Goal: Task Accomplishment & Management: Manage account settings

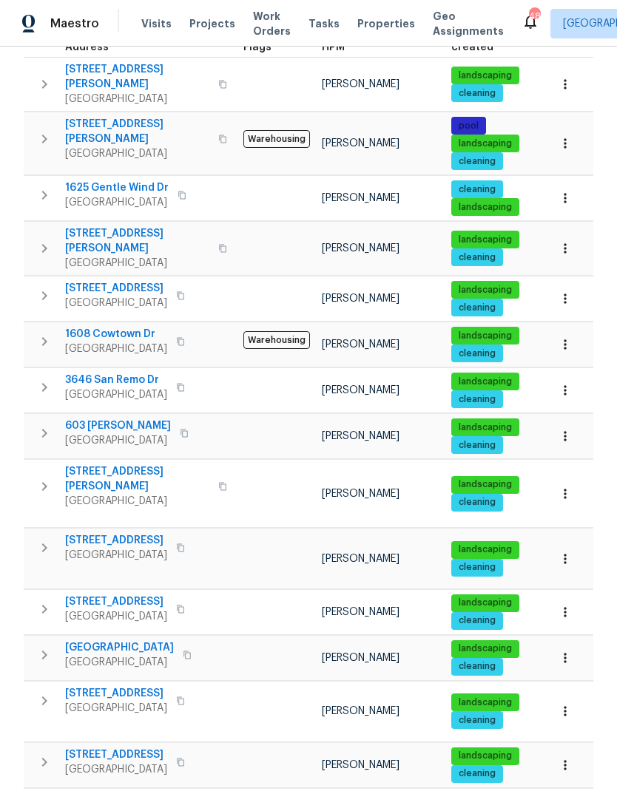
scroll to position [260, 0]
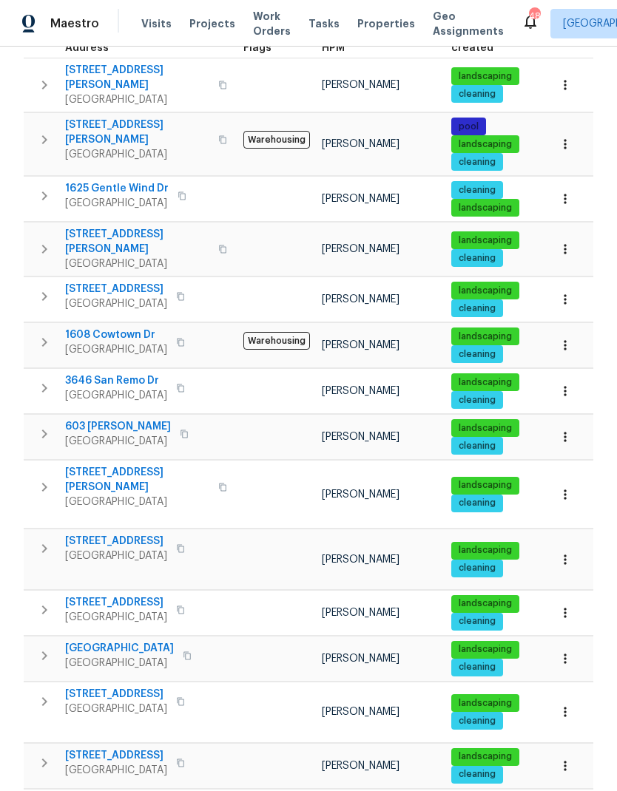
click at [41, 540] on icon "button" at bounding box center [44, 549] width 18 height 18
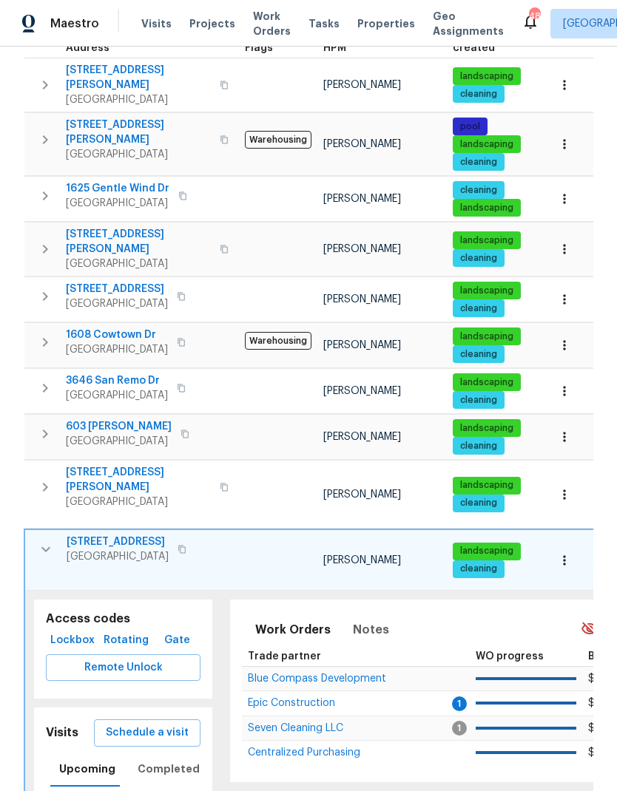
click at [44, 547] on icon "button" at bounding box center [45, 549] width 9 height 5
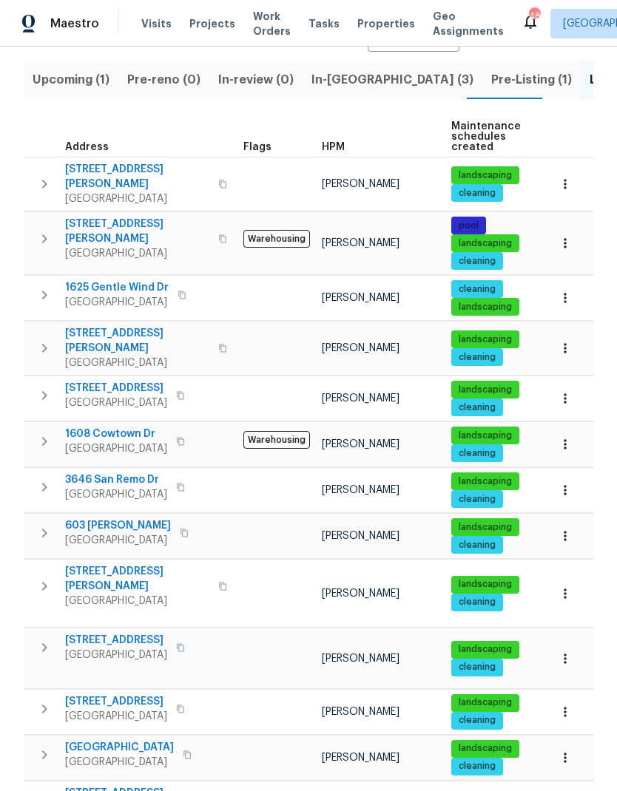
scroll to position [149, 0]
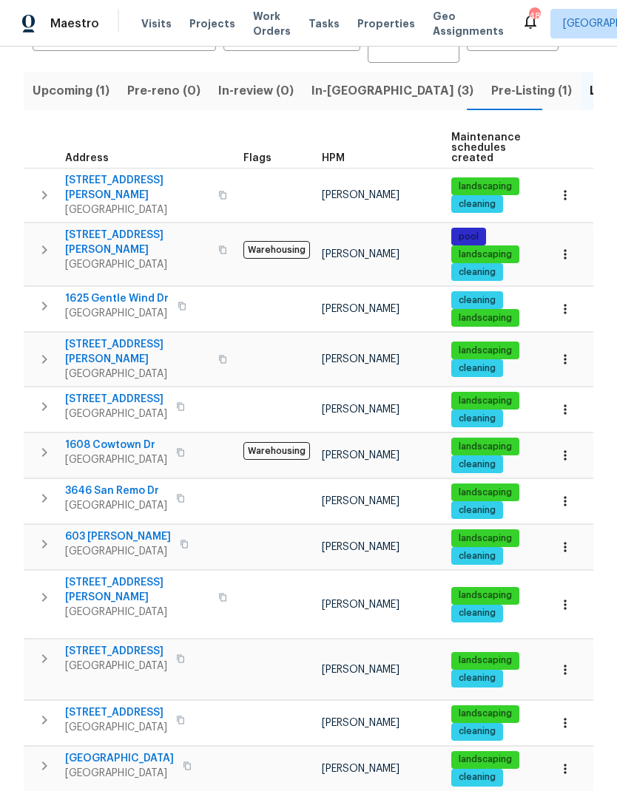
click at [491, 84] on span "Pre-Listing (1)" at bounding box center [531, 91] width 81 height 21
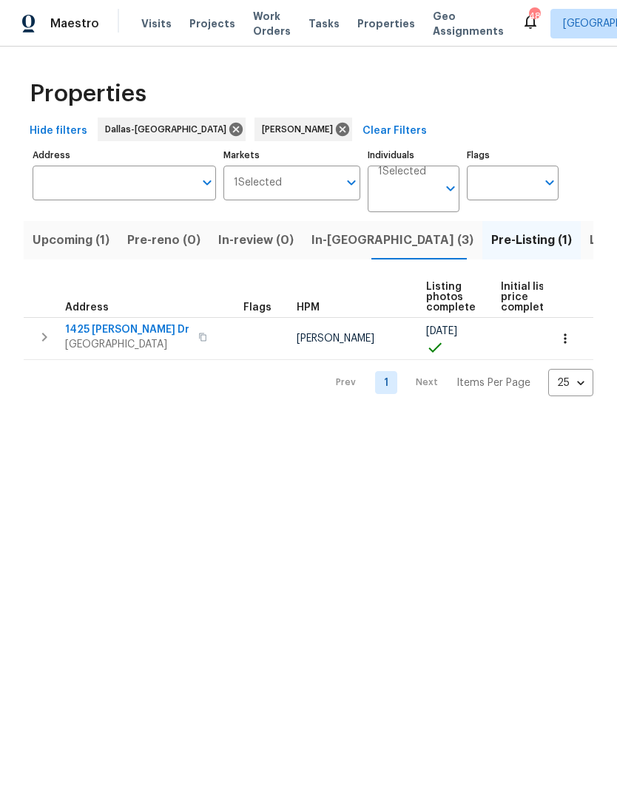
click at [106, 328] on span "1425 Brenda Dr" at bounding box center [127, 329] width 124 height 15
click at [147, 420] on html "Maestro Visits Projects Work Orders Tasks Properties Geo Assignments 48 Dallas …" at bounding box center [308, 210] width 617 height 420
click at [325, 258] on button "In-reno (3)" at bounding box center [392, 240] width 180 height 38
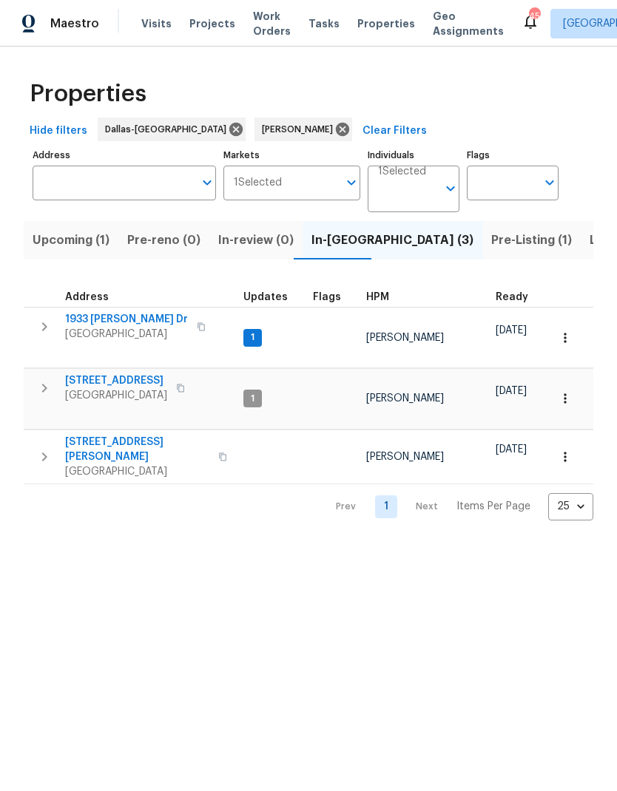
click at [47, 384] on icon "button" at bounding box center [44, 388] width 5 height 9
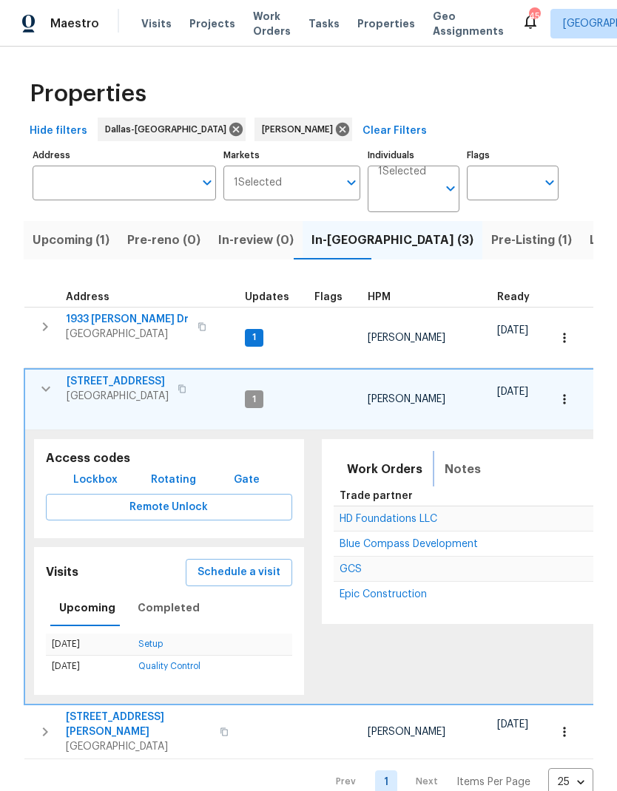
click at [464, 452] on button "Notes" at bounding box center [463, 469] width 54 height 35
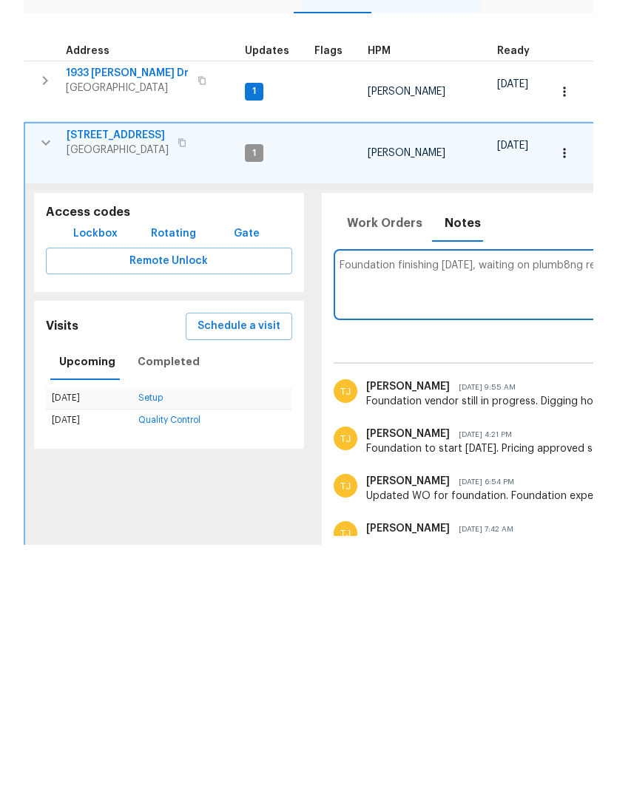
scroll to position [0, 289]
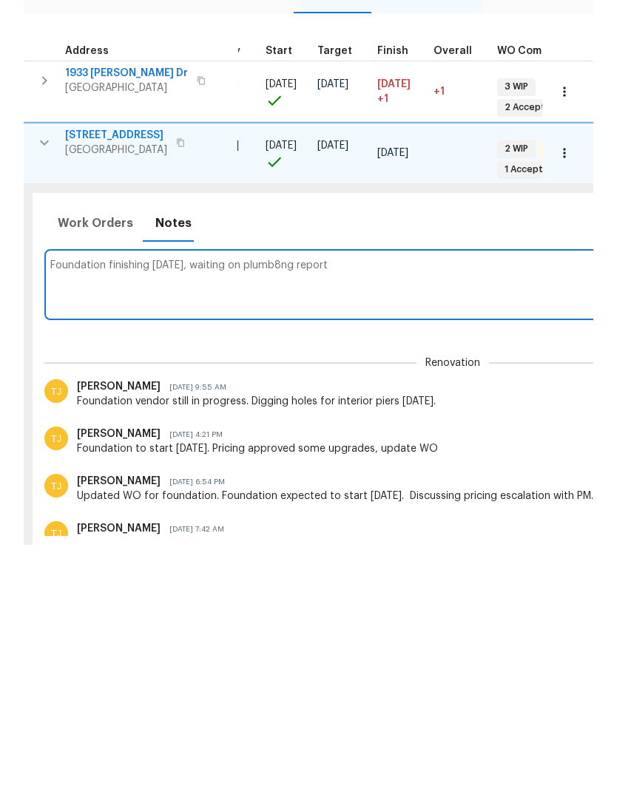
click at [266, 506] on textarea "Foundation finishing today, waiting on plumb8ng report" at bounding box center [452, 531] width 805 height 50
click at [257, 506] on textarea "Foundation finishing today, waiting on plumb8ng report" at bounding box center [452, 531] width 805 height 50
click at [344, 506] on textarea "Foundation finishing today, waiting on plumbing report" at bounding box center [452, 531] width 805 height 50
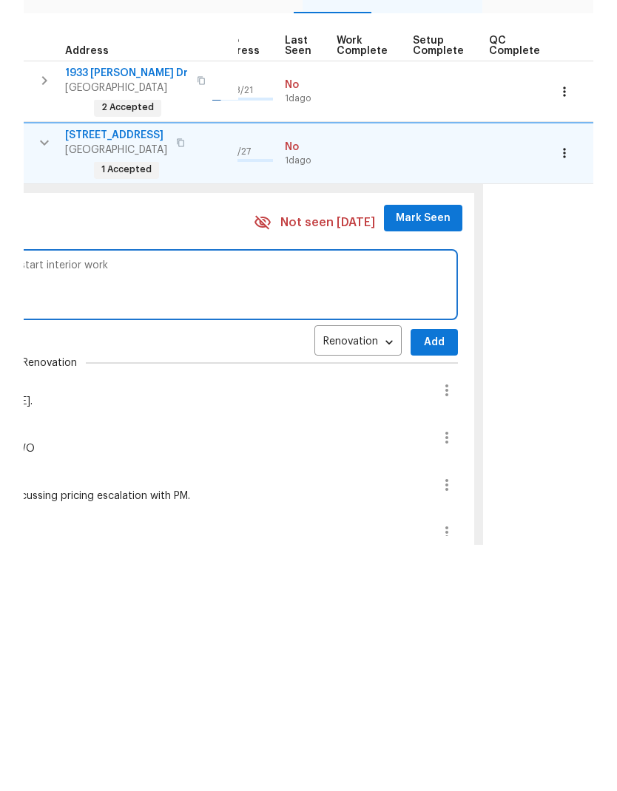
scroll to position [0, 691]
type textarea "Foundation finishing today, waiting on plumbing report. Getting with go to star…"
click at [423, 580] on span "Add" at bounding box center [435, 589] width 24 height 18
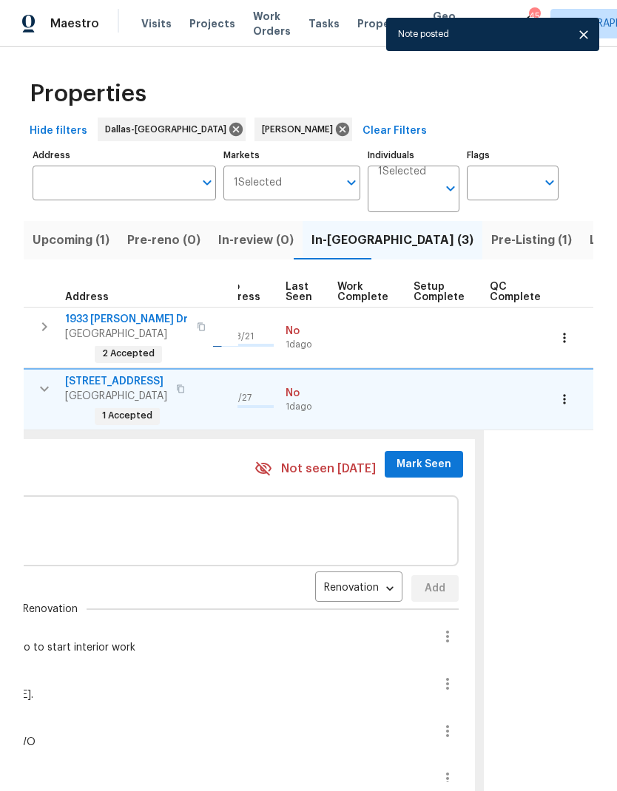
click at [416, 456] on span "Mark Seen" at bounding box center [423, 465] width 55 height 18
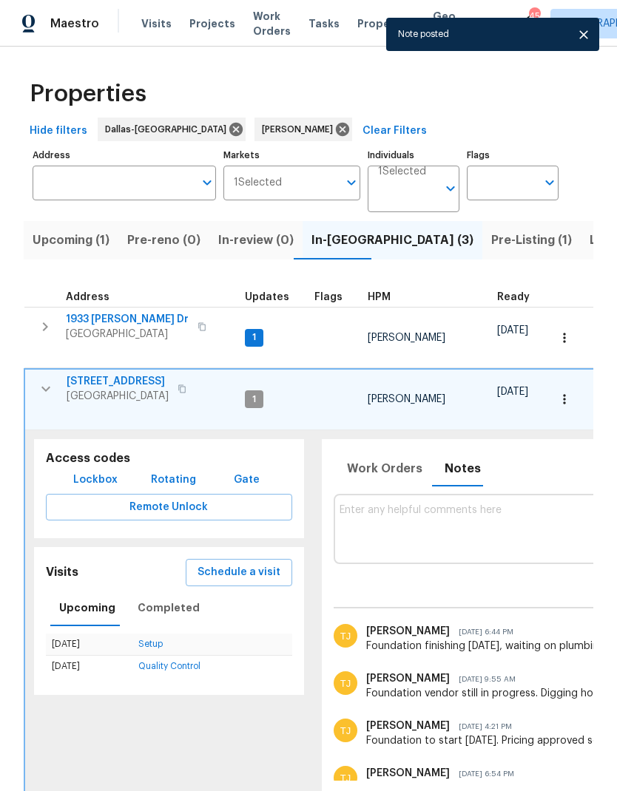
scroll to position [0, 0]
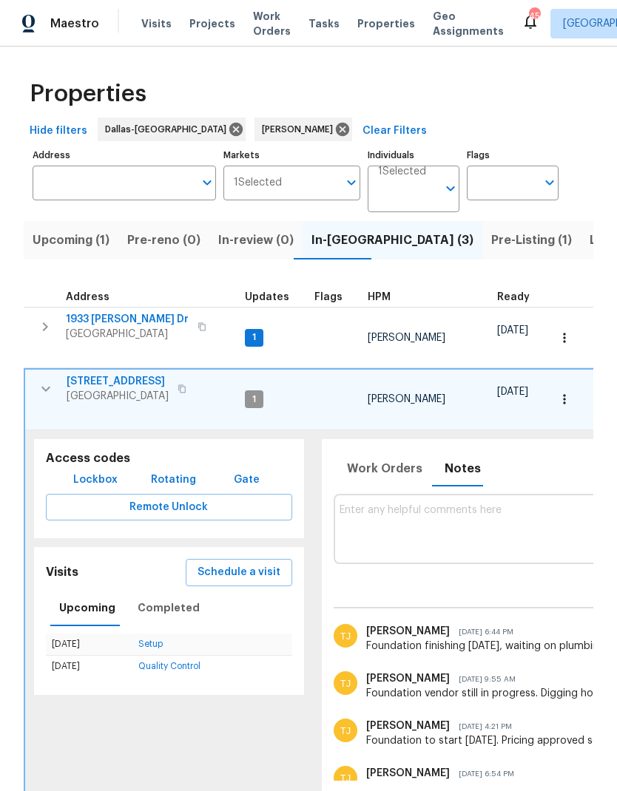
click at [43, 318] on icon "button" at bounding box center [45, 327] width 18 height 18
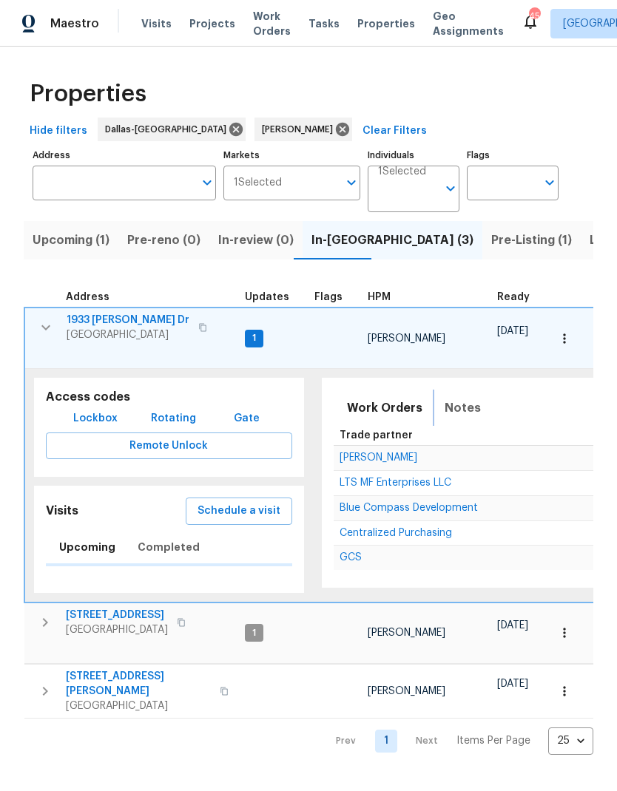
click at [444, 398] on span "Notes" at bounding box center [462, 408] width 36 height 21
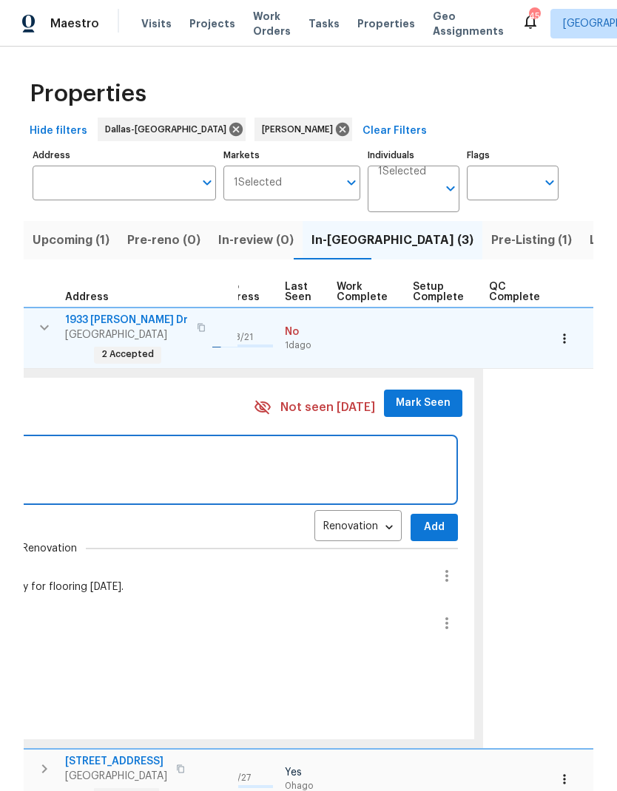
scroll to position [0, 691]
type textarea "Flooring to start tomorrow, ordered 2 extra gallons of paint for gc"
click at [423, 518] on span "Add" at bounding box center [435, 527] width 24 height 18
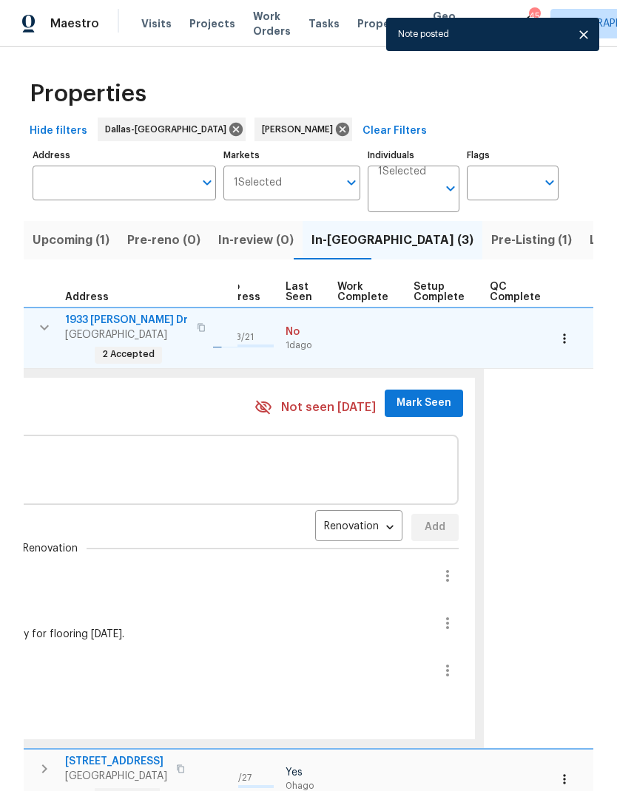
click at [412, 394] on span "Mark Seen" at bounding box center [423, 403] width 55 height 18
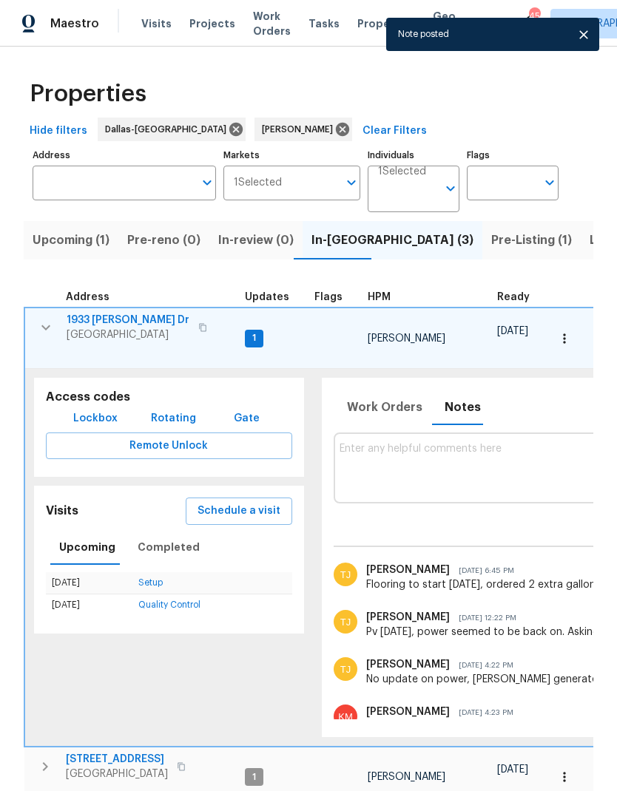
scroll to position [0, 0]
click at [51, 325] on icon "button" at bounding box center [46, 328] width 18 height 18
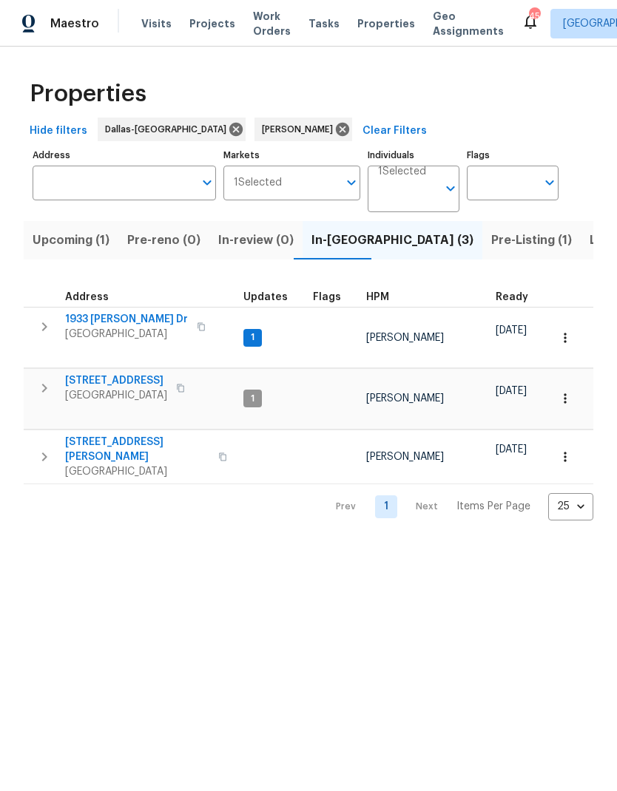
click at [47, 448] on icon "button" at bounding box center [44, 457] width 18 height 18
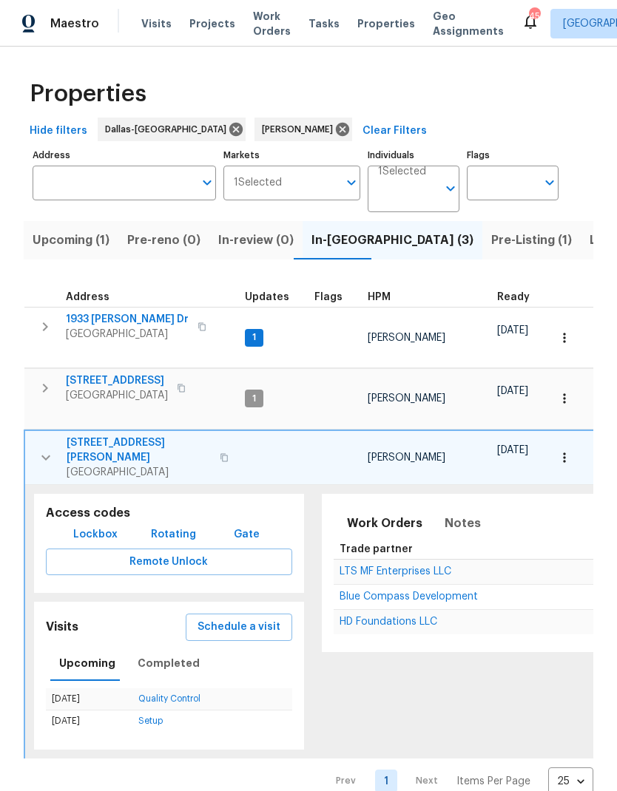
click at [589, 248] on span "Listed (15)" at bounding box center [619, 240] width 61 height 21
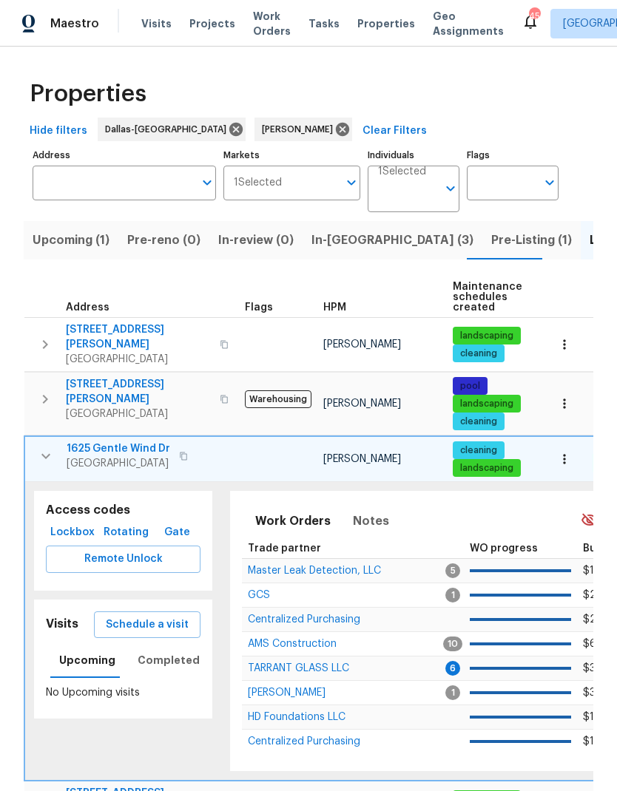
click at [51, 450] on icon "button" at bounding box center [46, 456] width 18 height 18
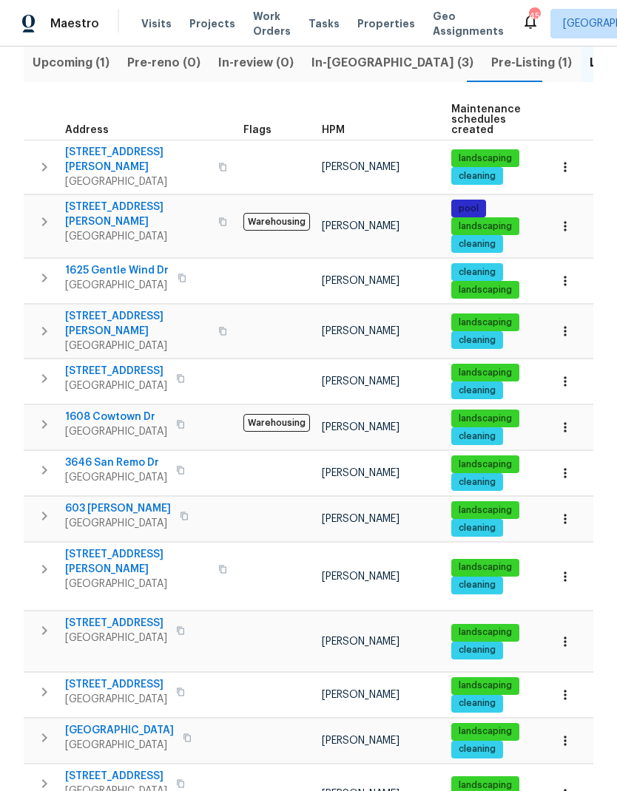
scroll to position [184, 0]
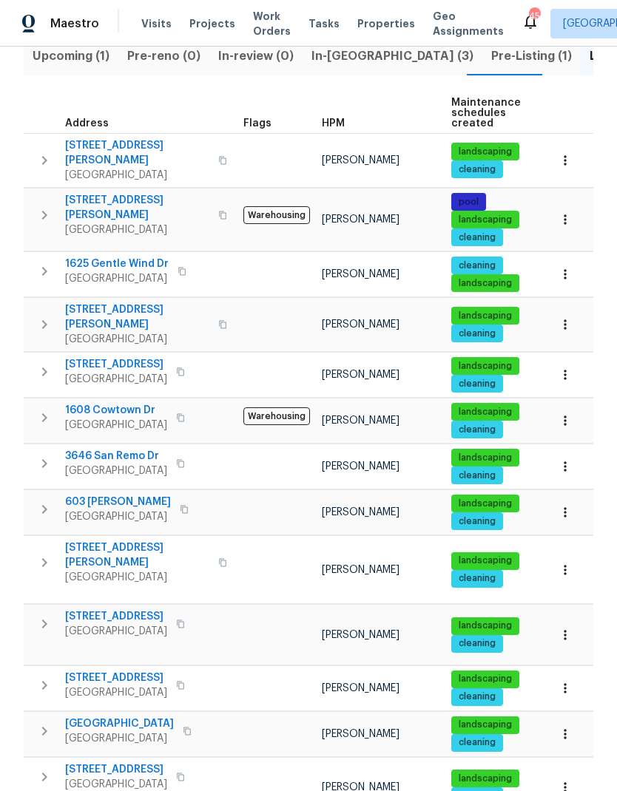
click at [41, 615] on icon "button" at bounding box center [44, 624] width 18 height 18
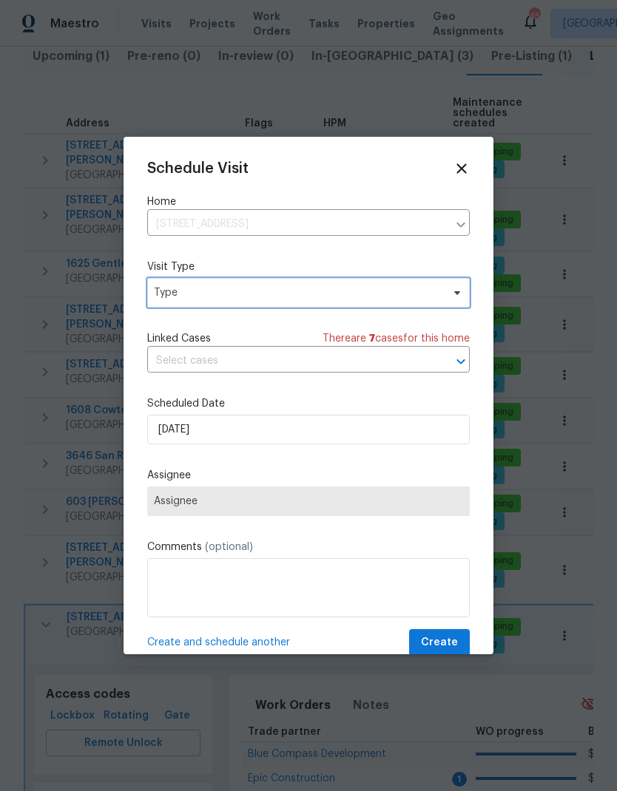
click at [195, 298] on span "Type" at bounding box center [298, 292] width 288 height 15
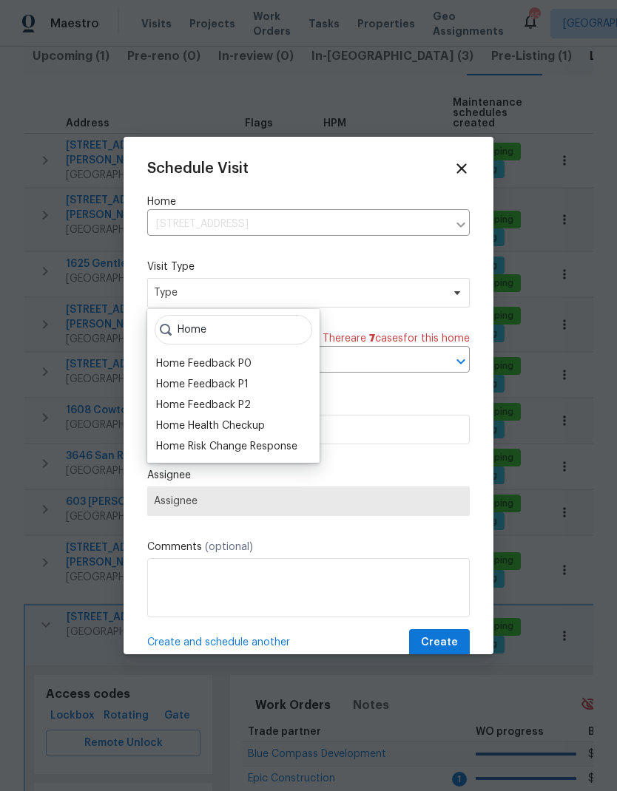
type input "Home"
click at [192, 425] on div "Home Health Checkup" at bounding box center [210, 426] width 109 height 15
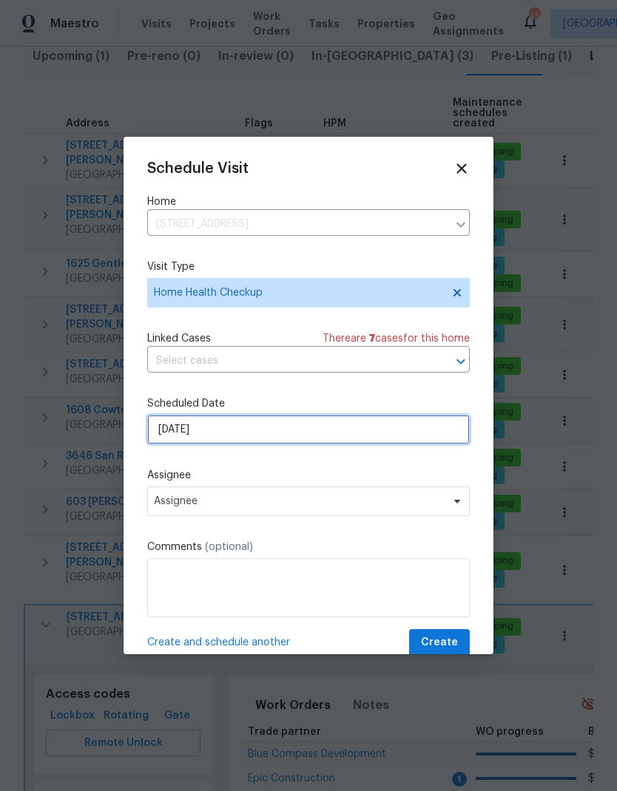
click at [186, 429] on input "8/12/2025" at bounding box center [308, 430] width 322 height 30
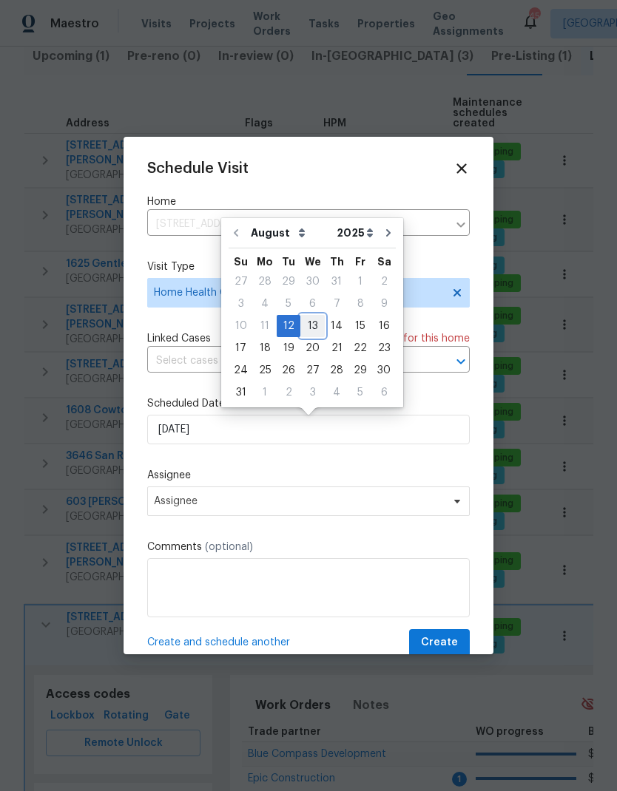
click at [313, 328] on div "13" at bounding box center [312, 326] width 24 height 21
type input "8/13/2025"
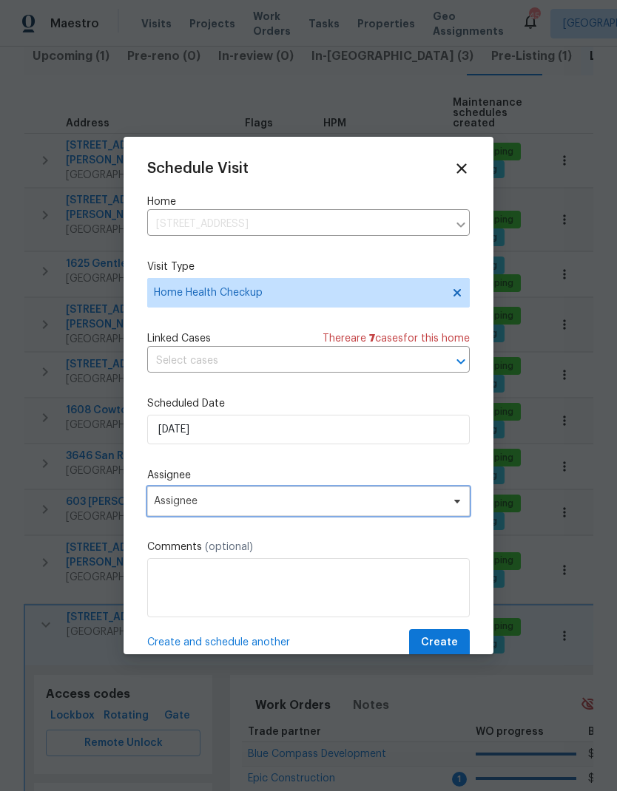
click at [362, 507] on span "Assignee" at bounding box center [299, 502] width 290 height 12
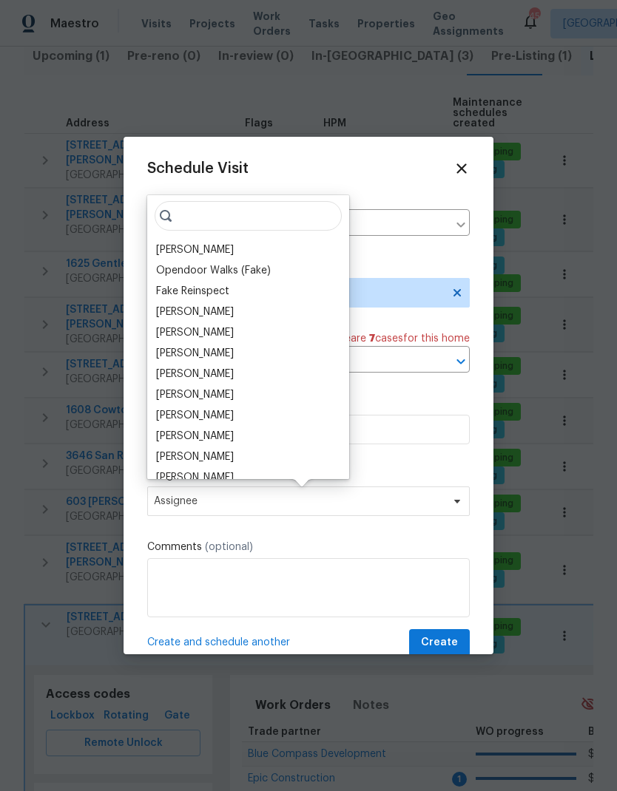
click at [192, 247] on div "[PERSON_NAME]" at bounding box center [195, 250] width 78 height 15
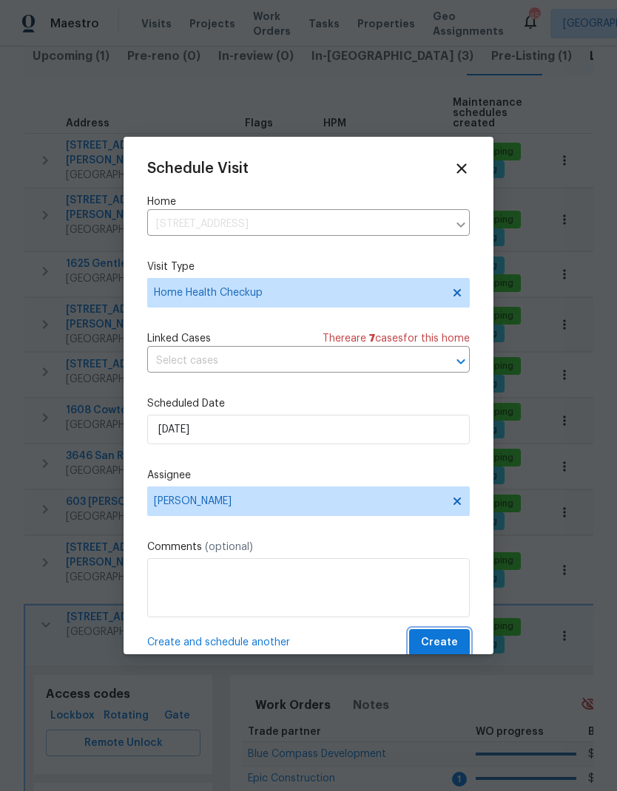
click at [448, 643] on span "Create" at bounding box center [439, 643] width 37 height 18
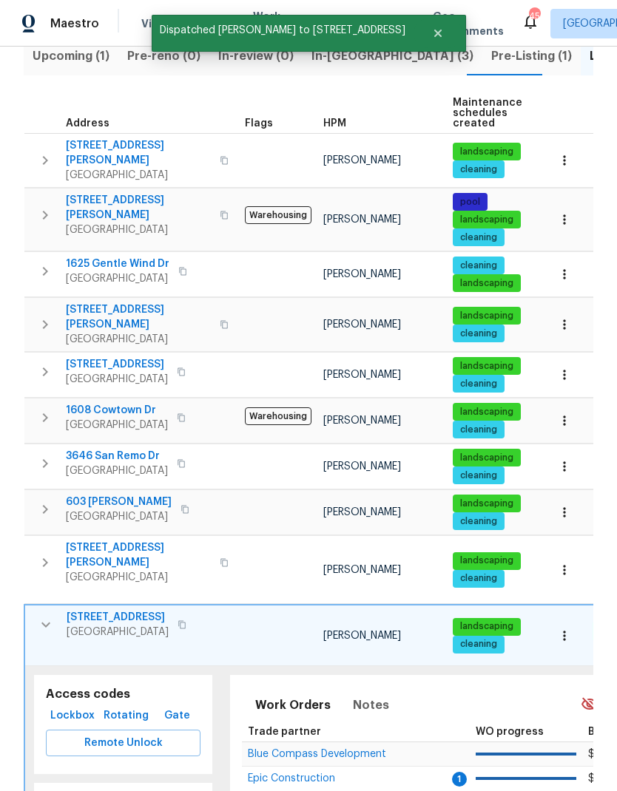
click at [55, 610] on button "button" at bounding box center [46, 625] width 30 height 30
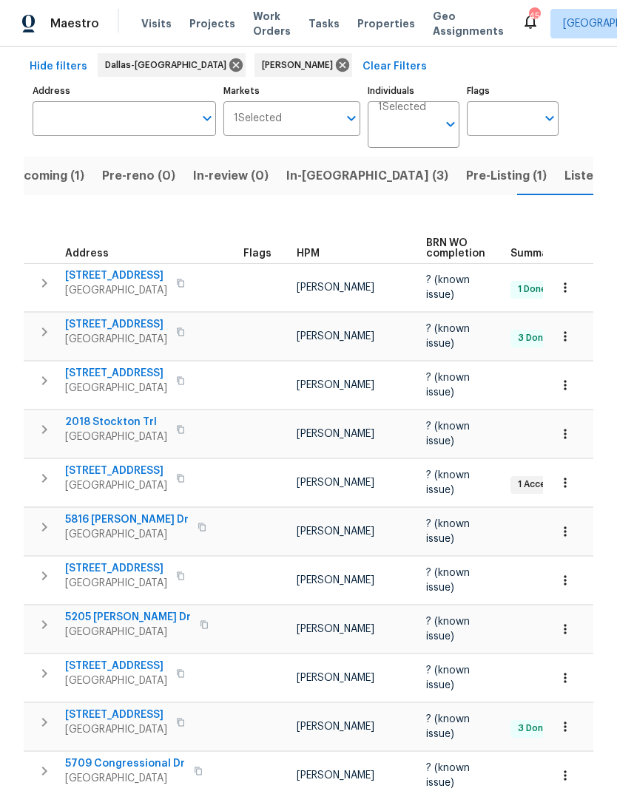
click at [567, 378] on icon "button" at bounding box center [565, 385] width 15 height 15
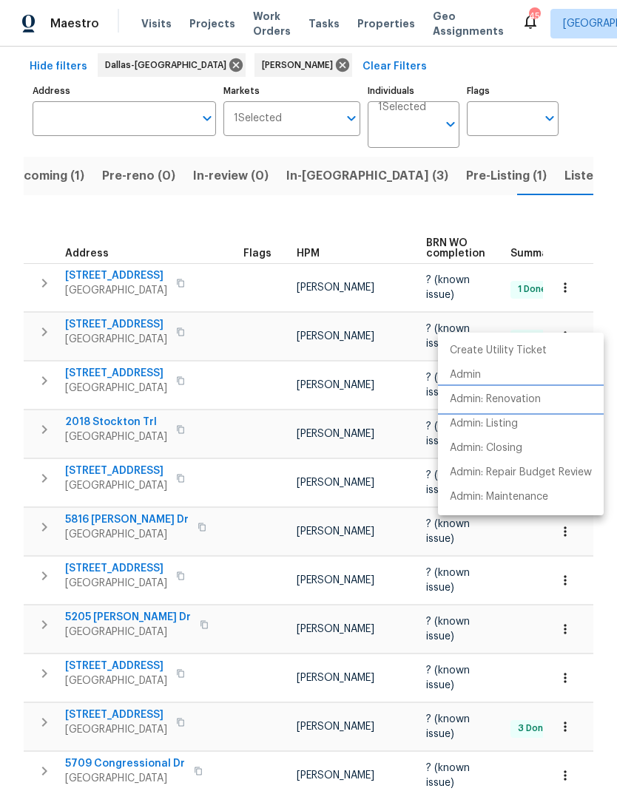
click at [509, 403] on p "Admin: Renovation" at bounding box center [495, 400] width 91 height 16
click at [355, 159] on div at bounding box center [308, 395] width 617 height 791
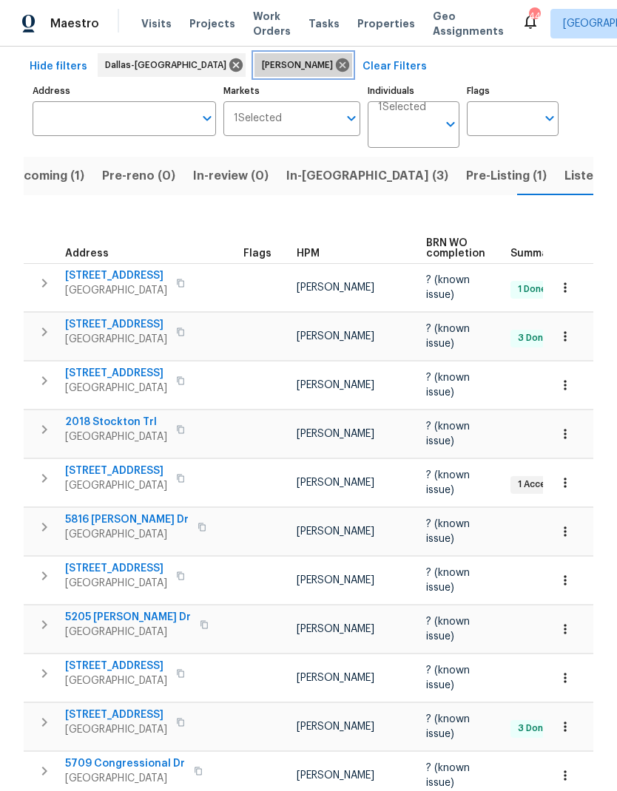
click at [336, 58] on icon at bounding box center [342, 64] width 13 height 13
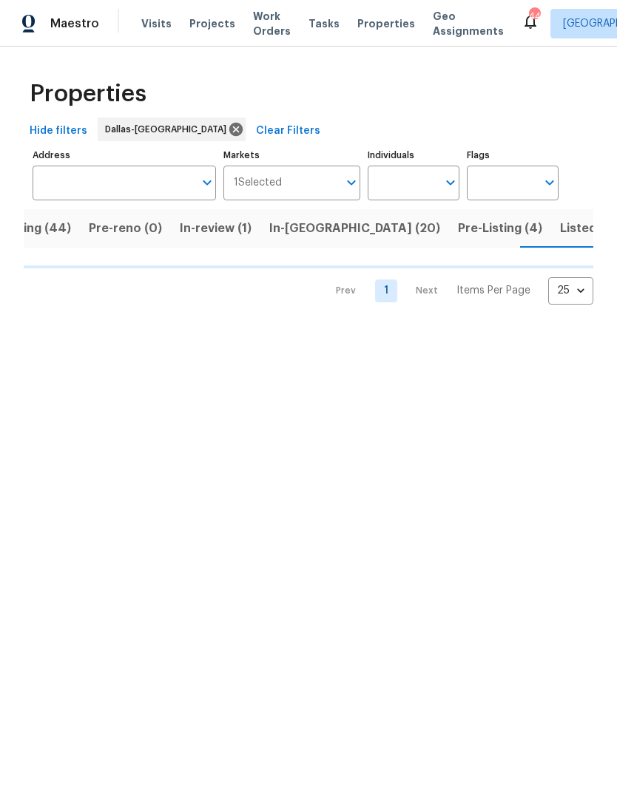
scroll to position [0, 59]
click at [95, 189] on input "Address" at bounding box center [113, 183] width 161 height 35
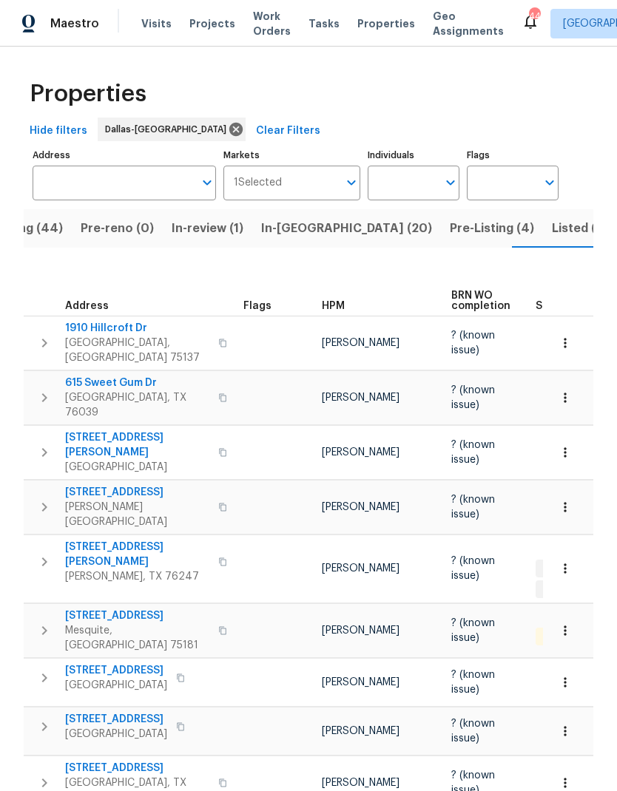
click at [116, 192] on input "Address" at bounding box center [113, 183] width 161 height 35
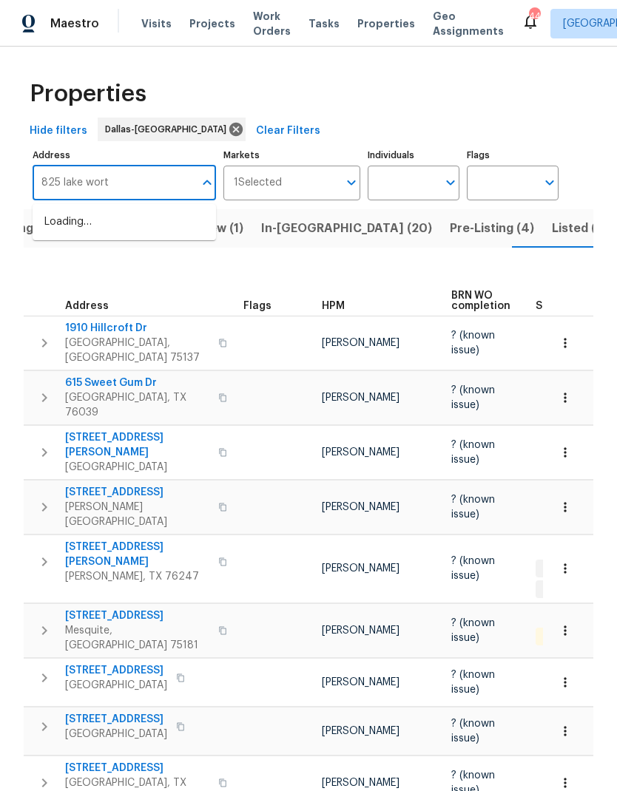
type input "825 lake worth"
click at [141, 223] on li "825 Lake Worth Trl Little Elm TX 75068" at bounding box center [124, 222] width 183 height 24
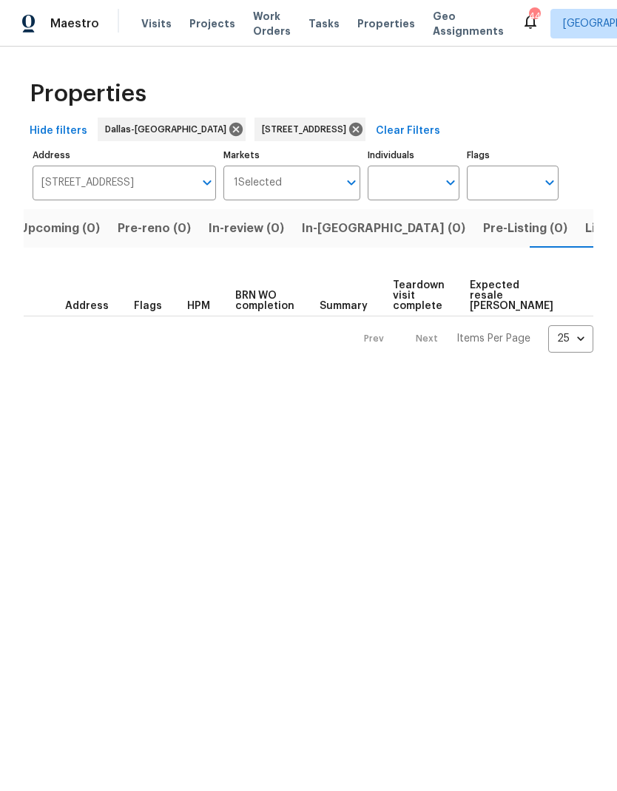
scroll to position [0, 24]
click at [575, 231] on span "Listed (1)" at bounding box center [601, 228] width 53 height 21
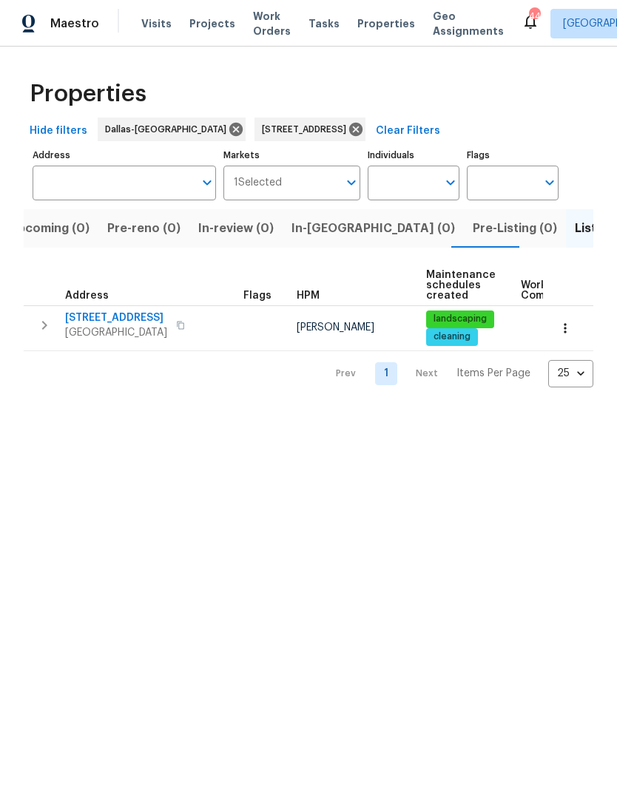
type input "825 Lake Worth Trl Little Elm TX 75068"
click at [44, 327] on icon "button" at bounding box center [44, 326] width 18 height 18
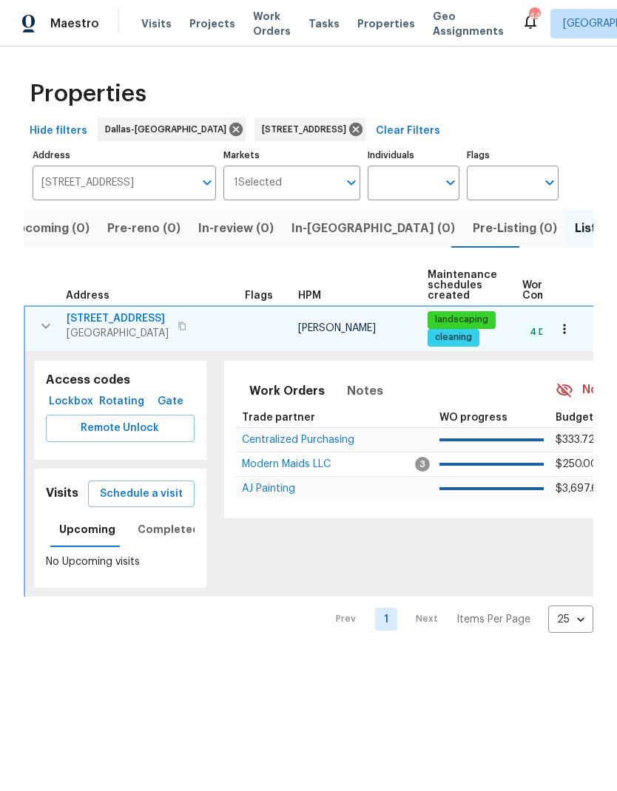
click at [153, 498] on span "Schedule a visit" at bounding box center [141, 494] width 83 height 18
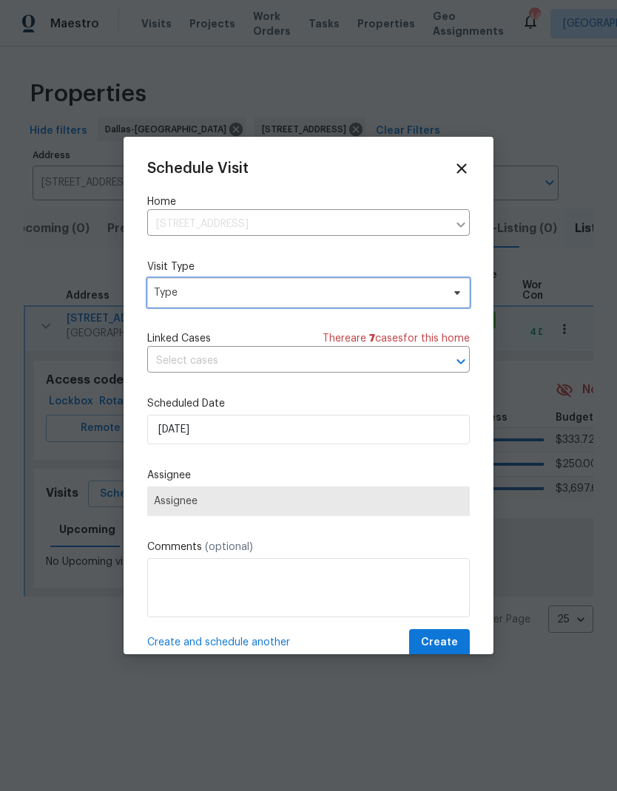
click at [300, 297] on span "Type" at bounding box center [298, 292] width 288 height 15
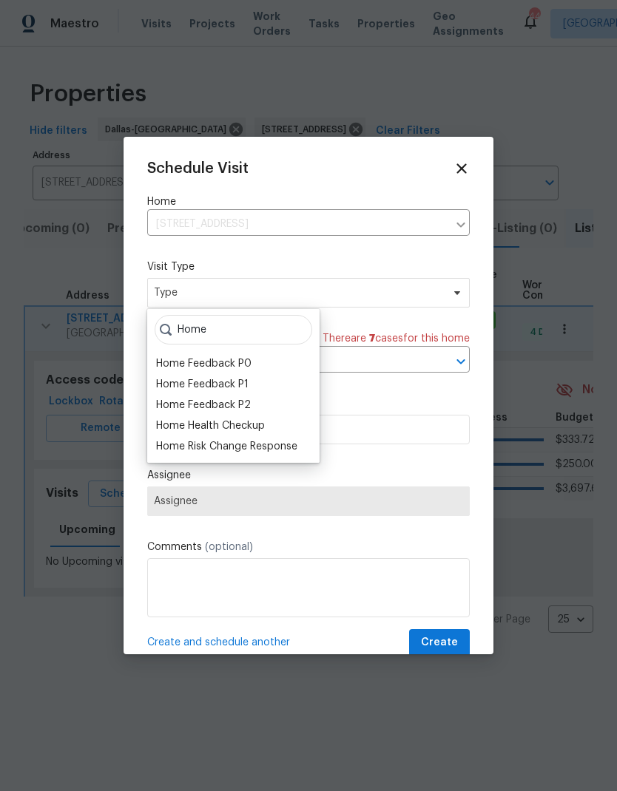
type input "Home"
click at [247, 427] on div "Home Health Checkup" at bounding box center [210, 426] width 109 height 15
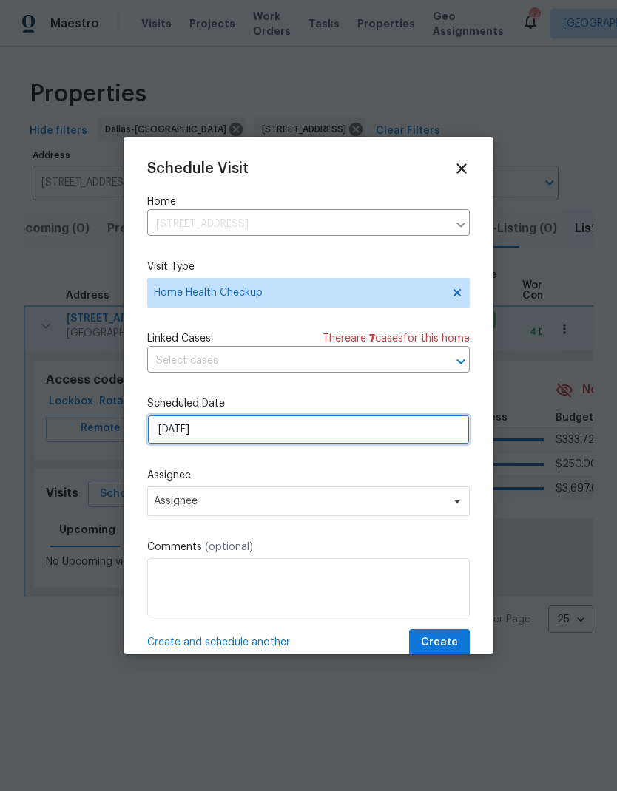
click at [282, 433] on input "8/12/2025" at bounding box center [308, 430] width 322 height 30
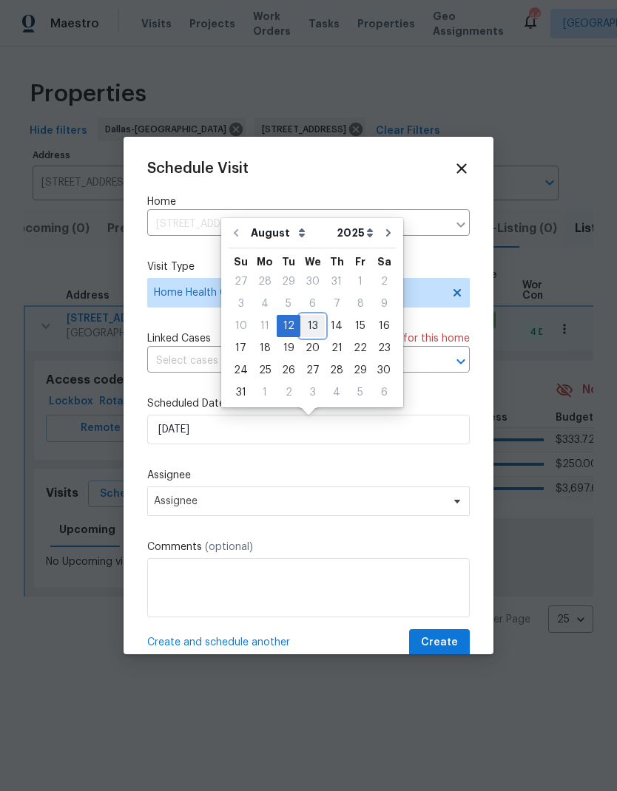
click at [308, 322] on div "13" at bounding box center [312, 326] width 24 height 21
type input "8/13/2025"
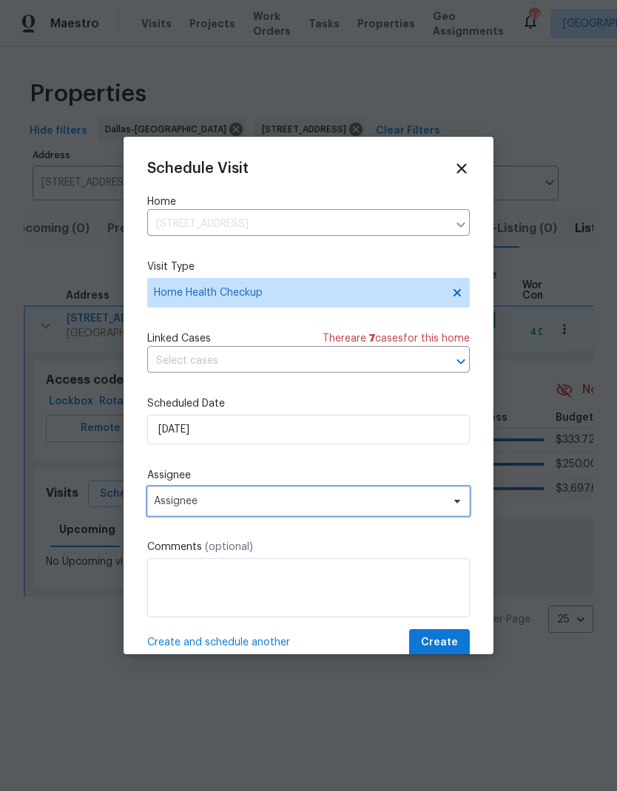
click at [281, 507] on span "Assignee" at bounding box center [299, 502] width 290 height 12
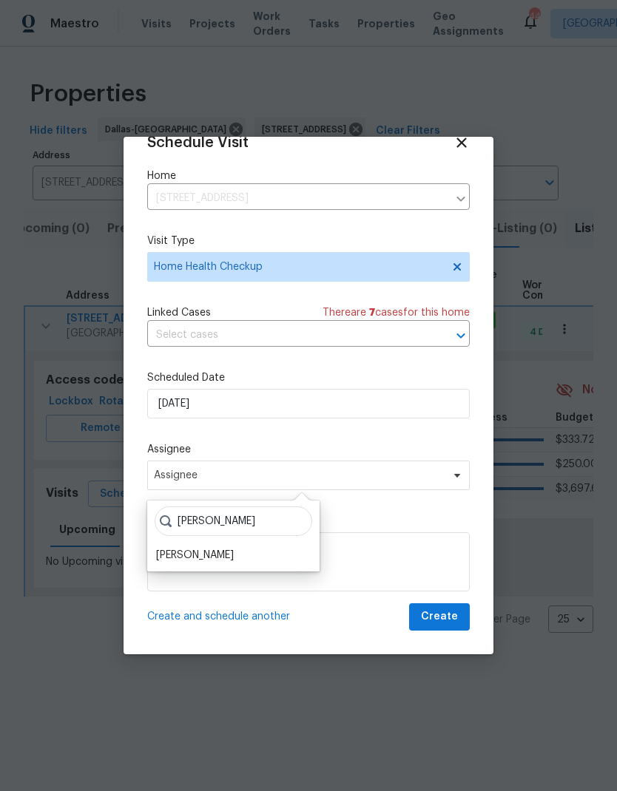
scroll to position [29, 0]
type input "Todd"
click at [231, 551] on div "[PERSON_NAME]" at bounding box center [195, 556] width 78 height 15
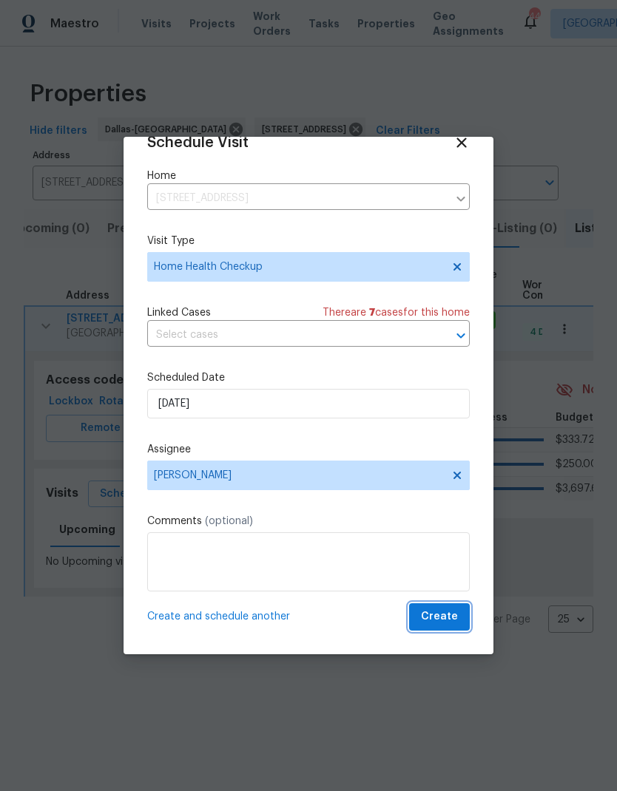
click at [448, 623] on span "Create" at bounding box center [439, 617] width 37 height 18
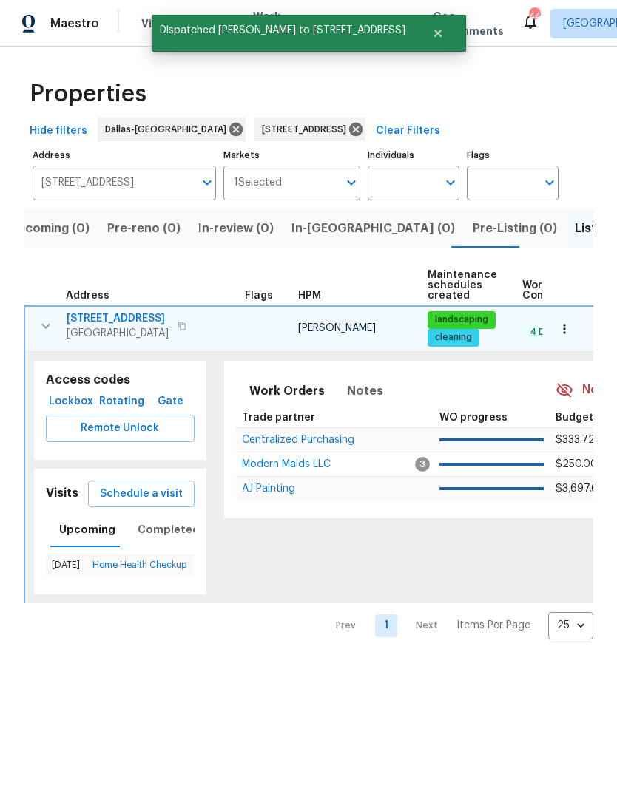
click at [114, 315] on span "825 Lake Worth Trl" at bounding box center [118, 318] width 102 height 15
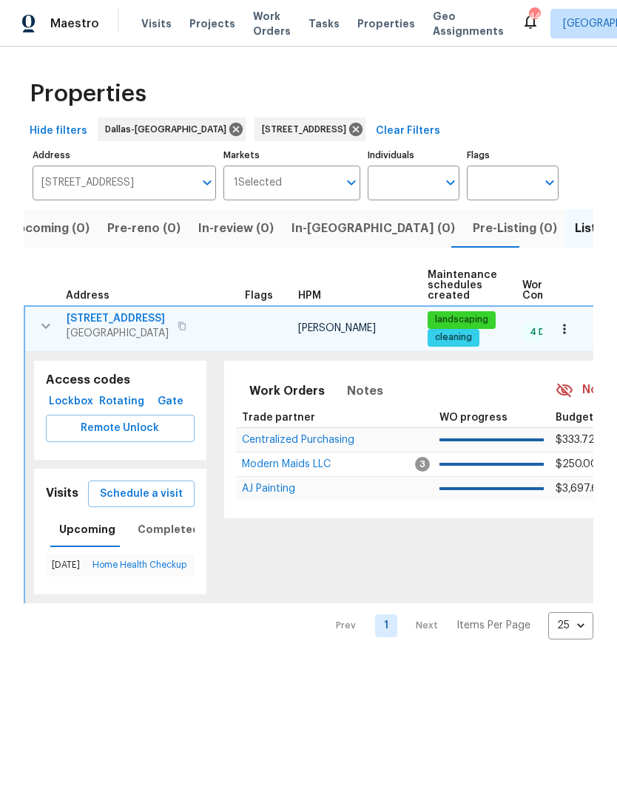
click at [118, 322] on span "825 Lake Worth Trl" at bounding box center [118, 318] width 102 height 15
click at [362, 132] on icon at bounding box center [355, 129] width 13 height 13
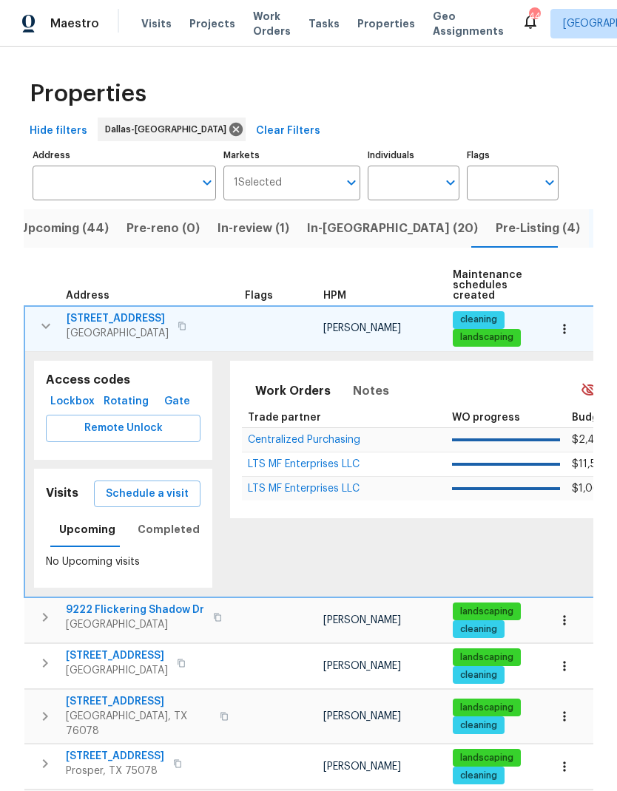
click at [126, 189] on input "Address" at bounding box center [113, 183] width 161 height 35
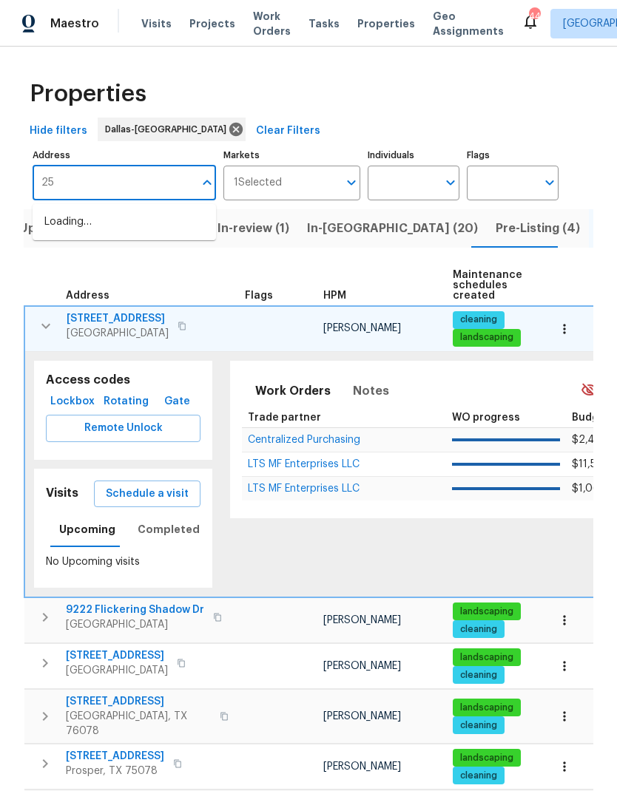
type input "2"
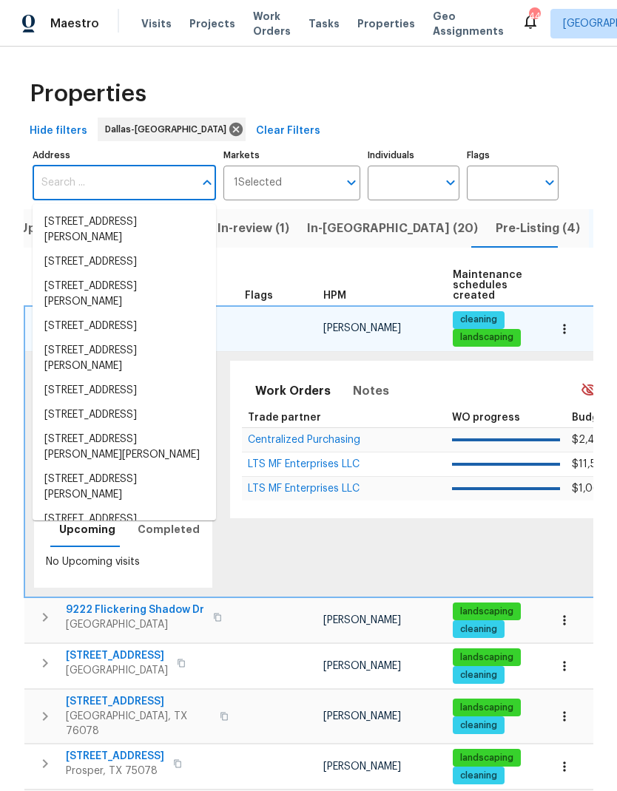
click at [425, 101] on div "Properties" at bounding box center [308, 93] width 569 height 47
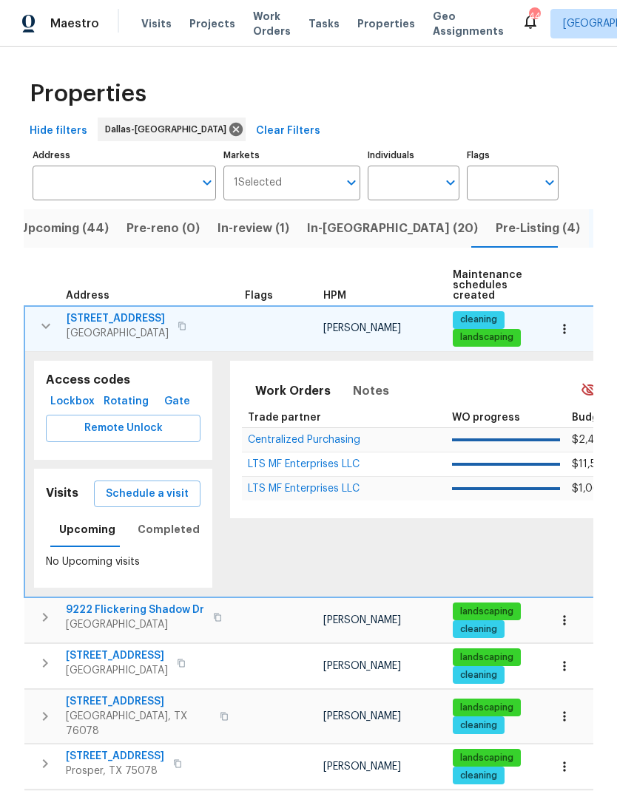
click at [47, 317] on button "button" at bounding box center [46, 326] width 30 height 30
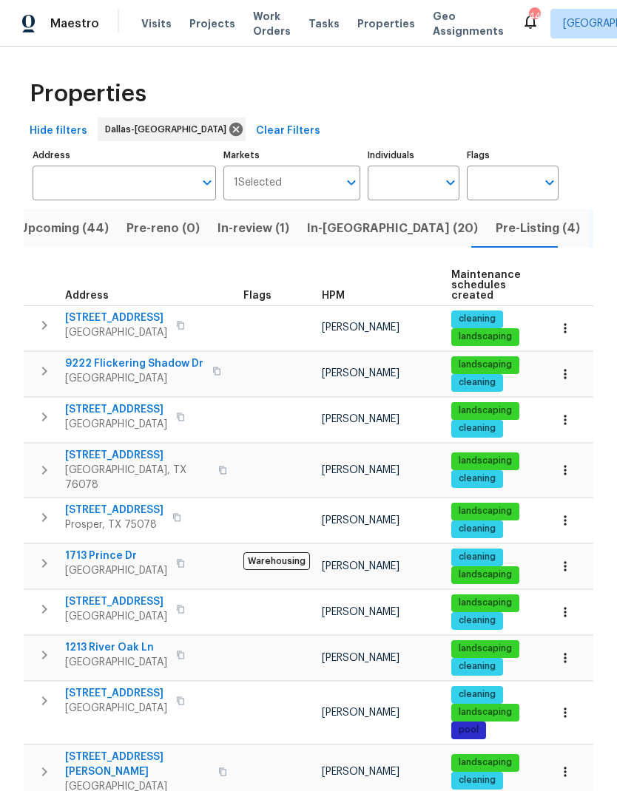
click at [112, 182] on input "Address" at bounding box center [113, 183] width 161 height 35
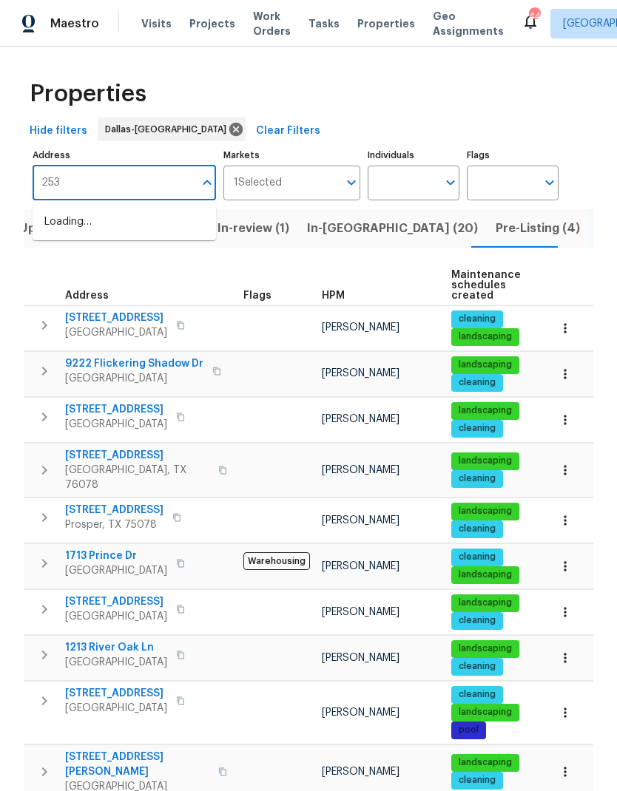
type input "253"
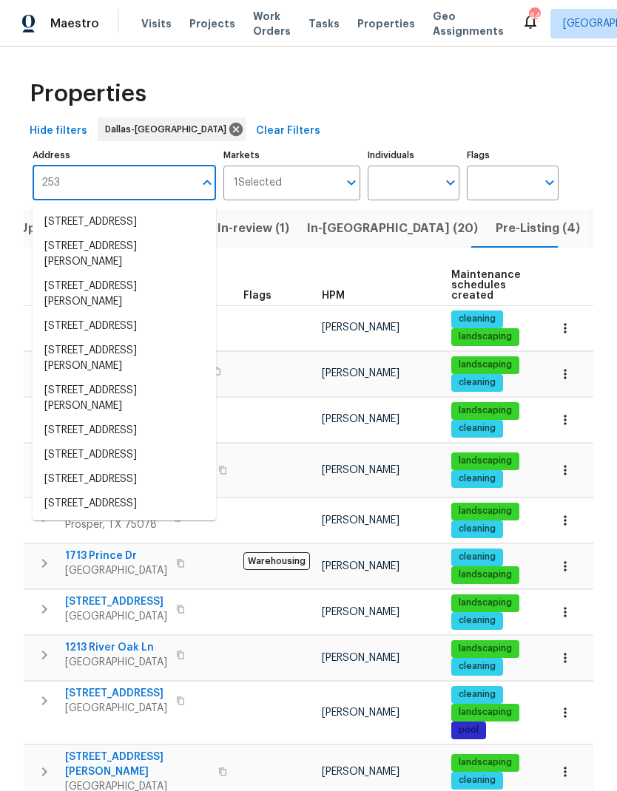
click at [140, 224] on li "253 Brookdale Dr Little Elm TX 75068" at bounding box center [124, 222] width 183 height 24
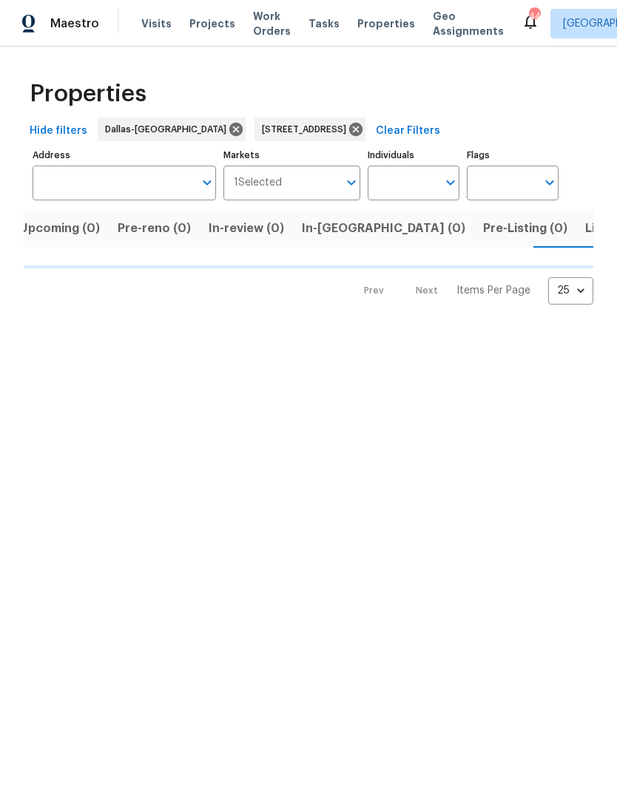
type input "253 Brookdale Dr Little Elm TX 75068"
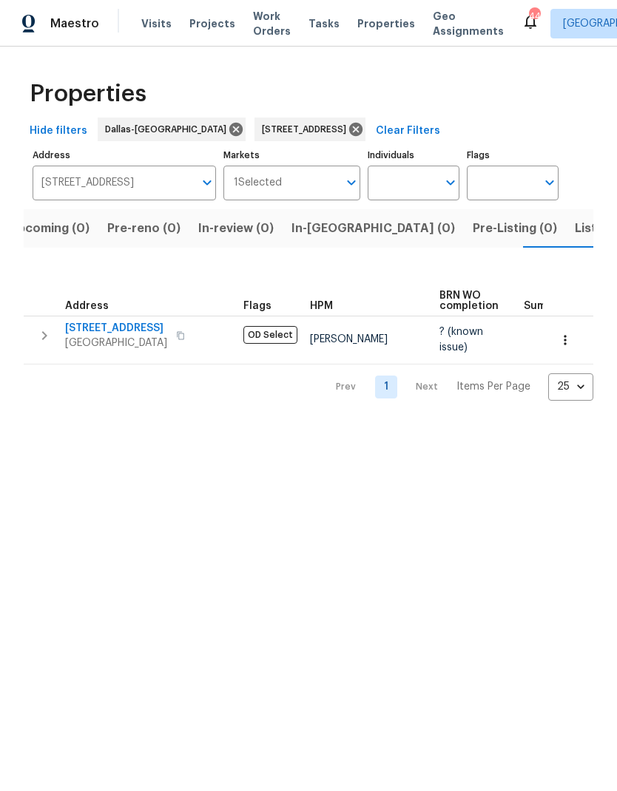
click at [567, 346] on icon "button" at bounding box center [565, 340] width 15 height 15
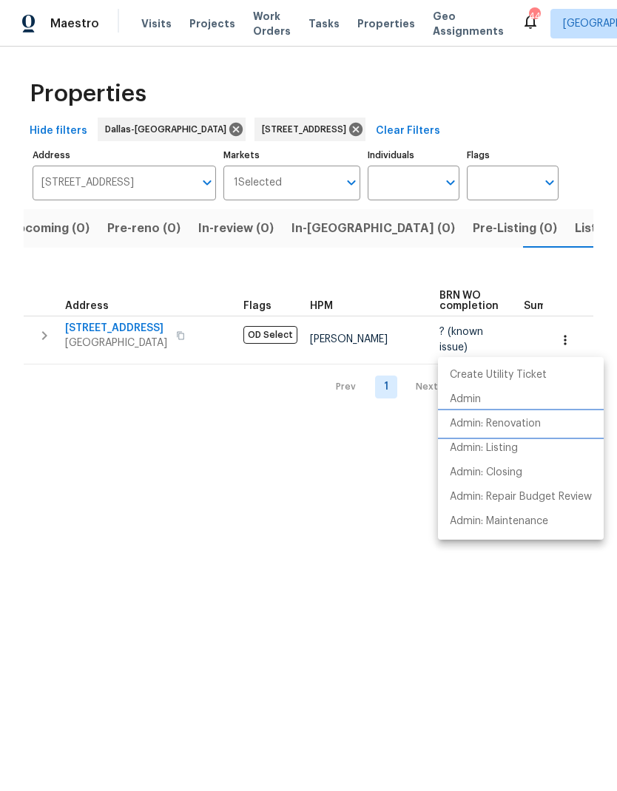
click at [530, 430] on p "Admin: Renovation" at bounding box center [495, 424] width 91 height 16
click at [41, 341] on div at bounding box center [308, 395] width 617 height 791
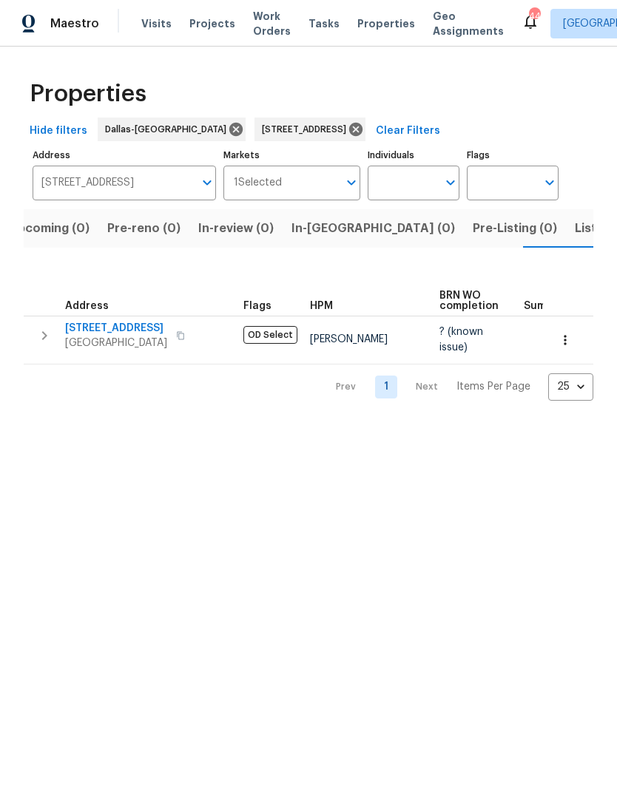
click at [51, 337] on icon "button" at bounding box center [44, 336] width 18 height 18
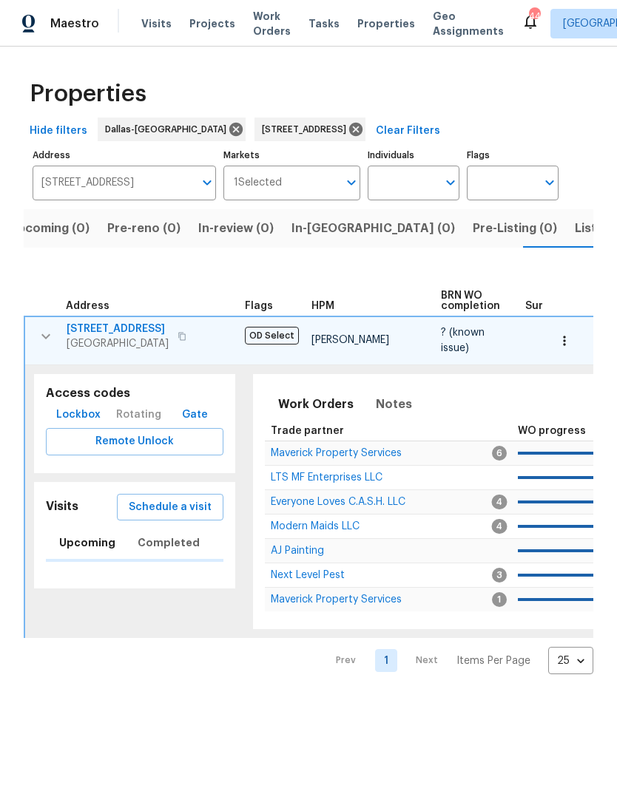
click at [174, 508] on span "Schedule a visit" at bounding box center [170, 507] width 83 height 18
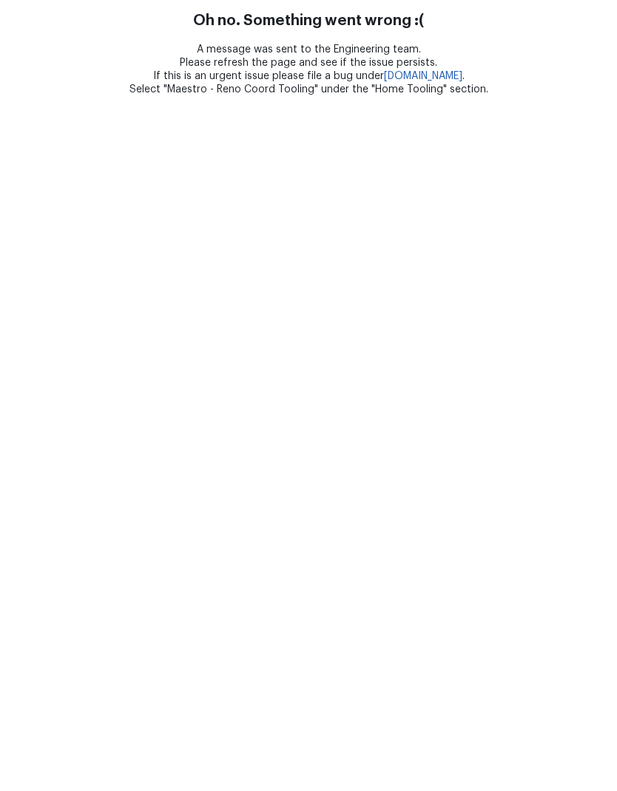
click at [330, 96] on html "Oh no. Something went wrong :( A message was sent to the Engineering team. Plea…" at bounding box center [308, 48] width 617 height 96
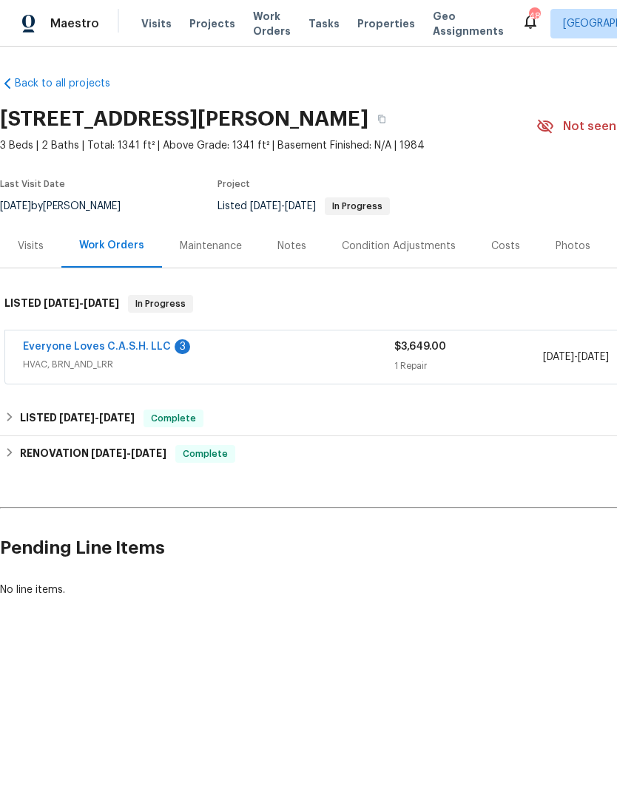
click at [85, 342] on link "Everyone Loves C.A.S.H. LLC" at bounding box center [97, 347] width 148 height 10
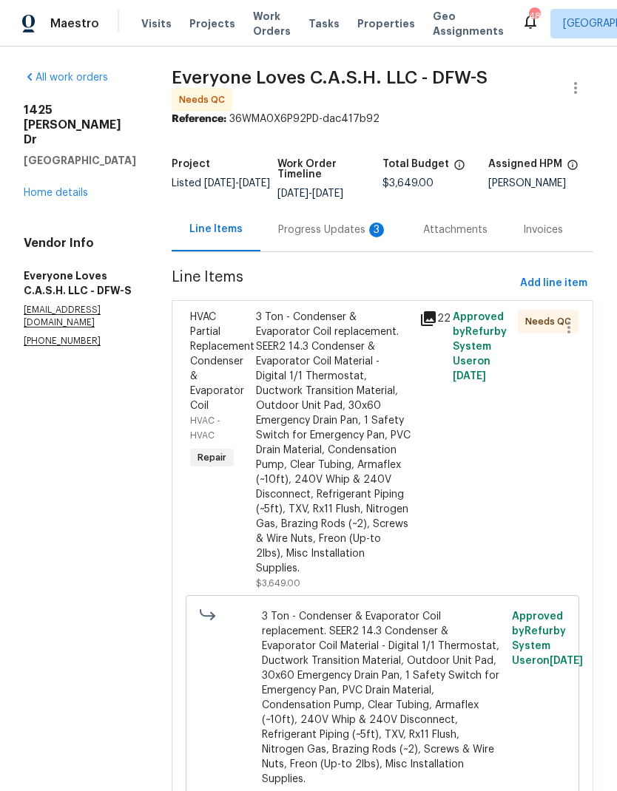
click at [326, 228] on div "Progress Updates 3" at bounding box center [332, 230] width 109 height 15
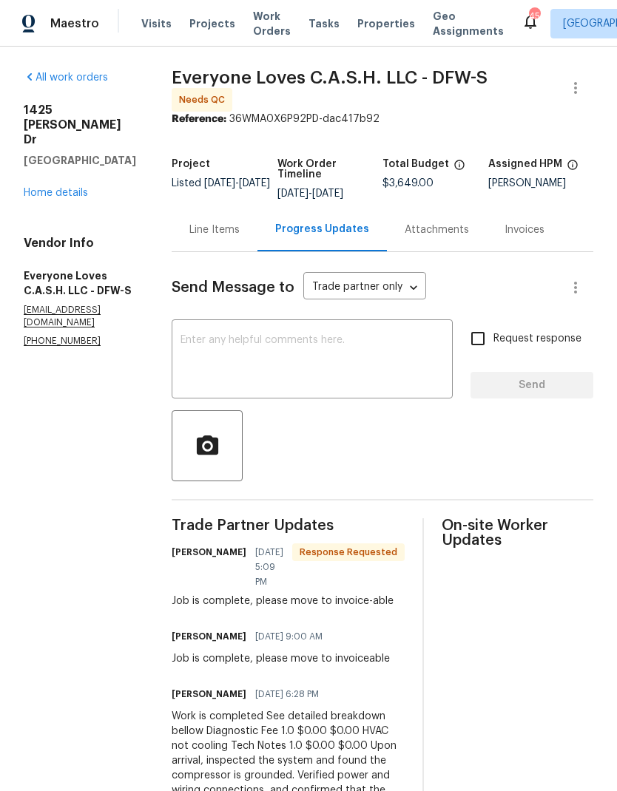
click at [240, 231] on div "Line Items" at bounding box center [214, 230] width 50 height 15
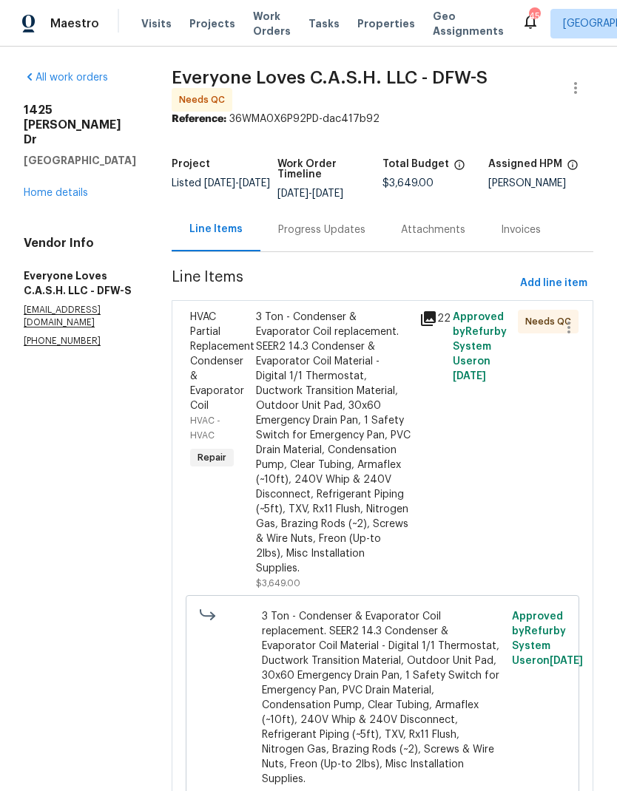
click at [363, 484] on div "3 Ton - Condenser & Evaporator Coil replacement. SEER2 14.3 Condenser & Evapora…" at bounding box center [333, 443] width 155 height 266
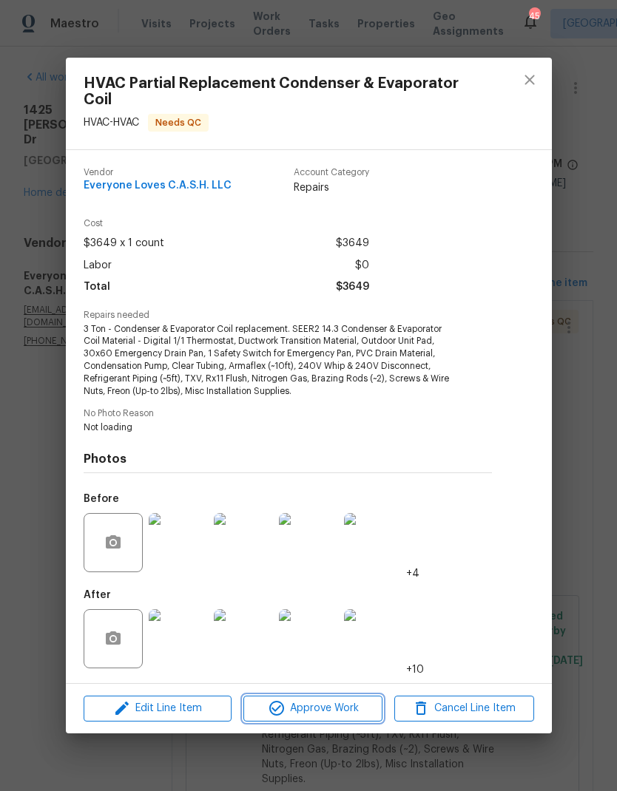
click at [339, 708] on span "Approve Work" at bounding box center [313, 709] width 130 height 18
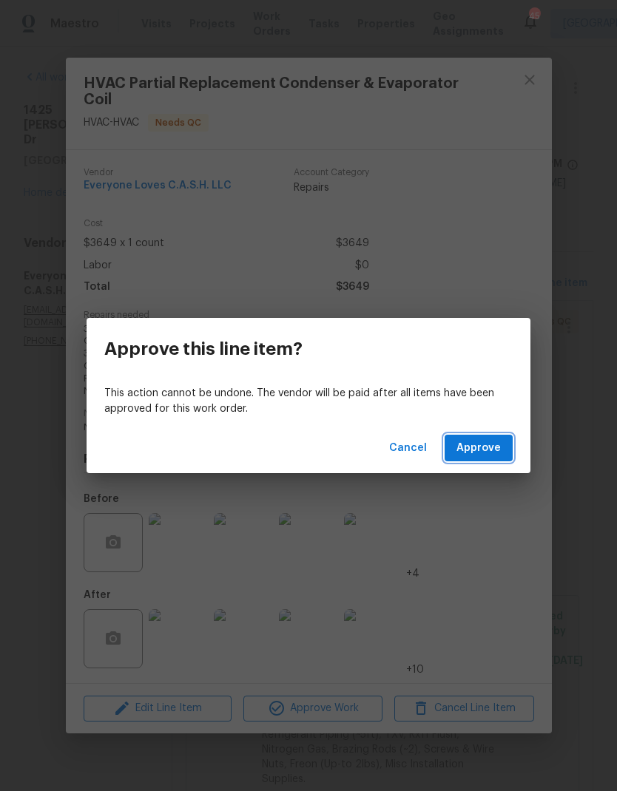
click at [482, 442] on span "Approve" at bounding box center [478, 448] width 44 height 18
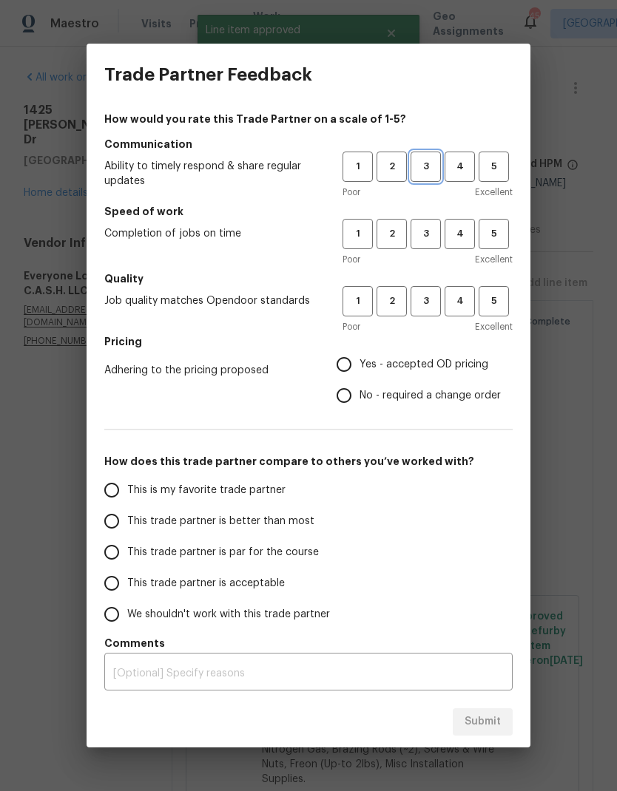
click at [428, 159] on span "3" at bounding box center [425, 166] width 27 height 17
click at [423, 225] on button "3" at bounding box center [425, 234] width 30 height 30
click at [417, 311] on button "3" at bounding box center [425, 301] width 30 height 30
click at [341, 398] on input "No - required a change order" at bounding box center [343, 395] width 31 height 31
radio input "true"
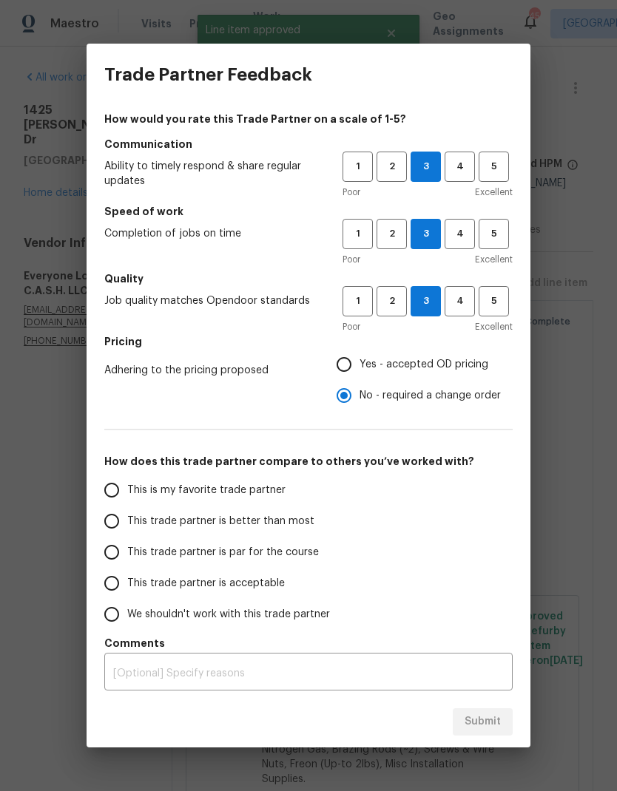
click at [112, 553] on input "This trade partner is par for the course" at bounding box center [111, 552] width 31 height 31
radio input "false"
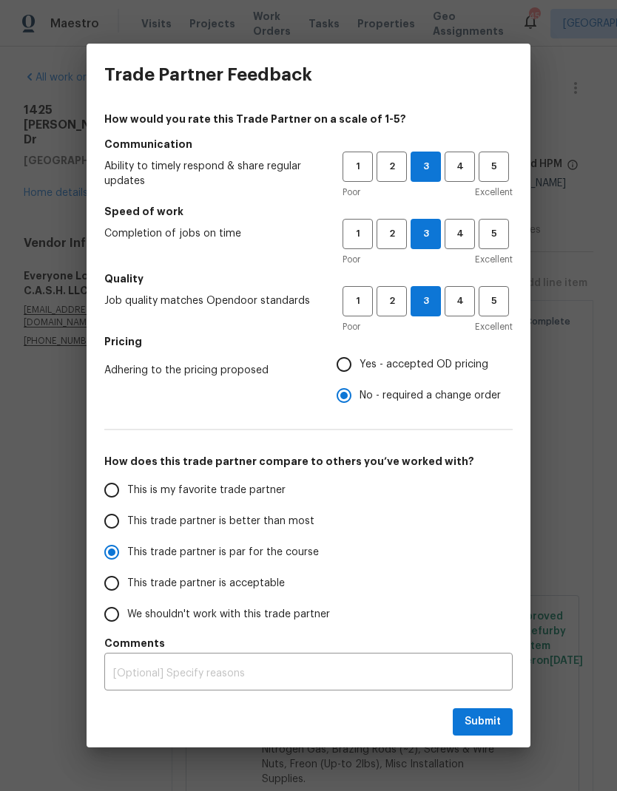
click at [345, 353] on input "Yes - accepted OD pricing" at bounding box center [343, 364] width 31 height 31
radio input "false"
radio input "true"
click at [349, 399] on input "No - required a change order" at bounding box center [343, 395] width 31 height 31
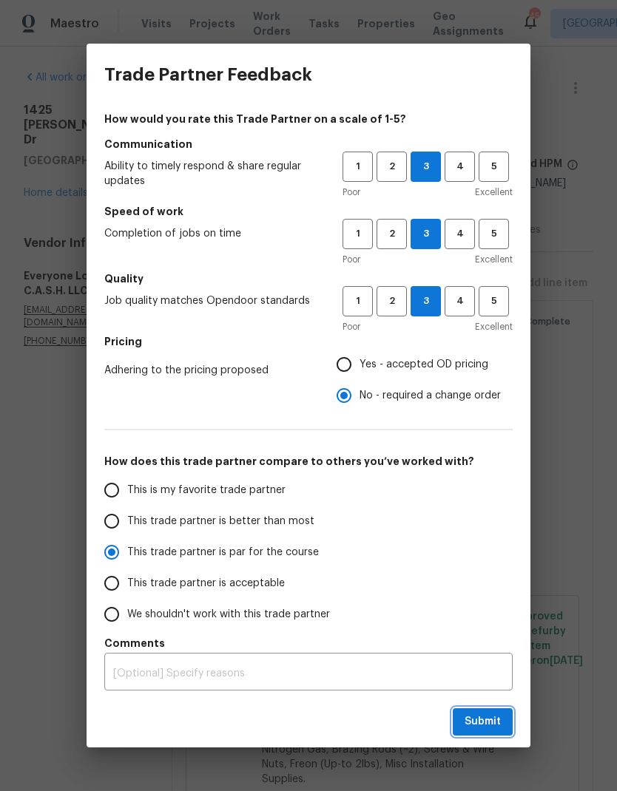
click at [482, 731] on span "Submit" at bounding box center [482, 722] width 36 height 18
radio input "false"
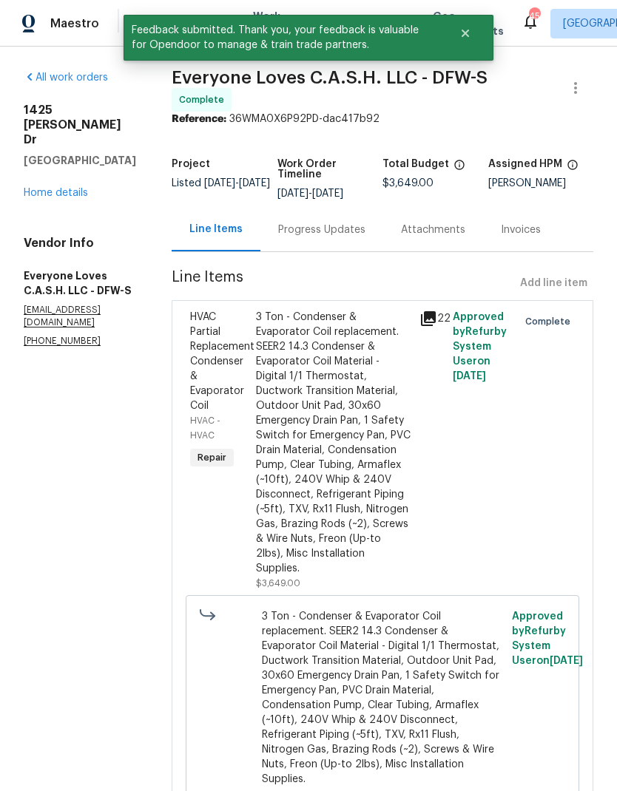
click at [46, 188] on link "Home details" at bounding box center [56, 193] width 64 height 10
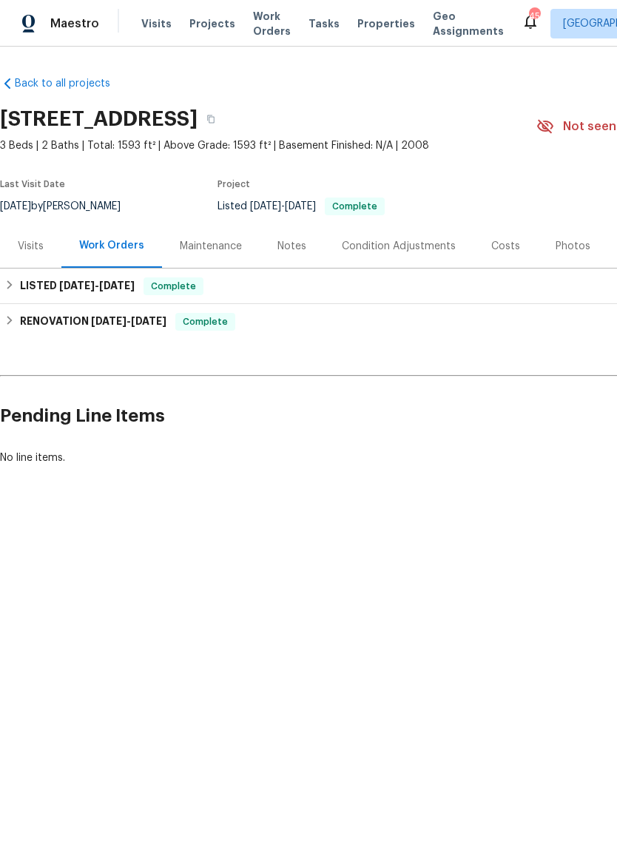
click at [27, 243] on div "Visits" at bounding box center [31, 246] width 26 height 15
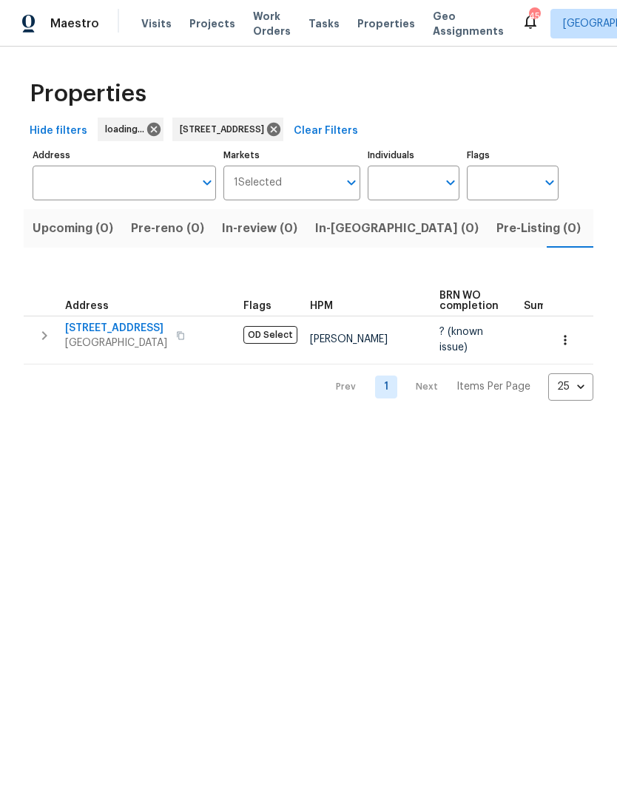
scroll to position [0, 24]
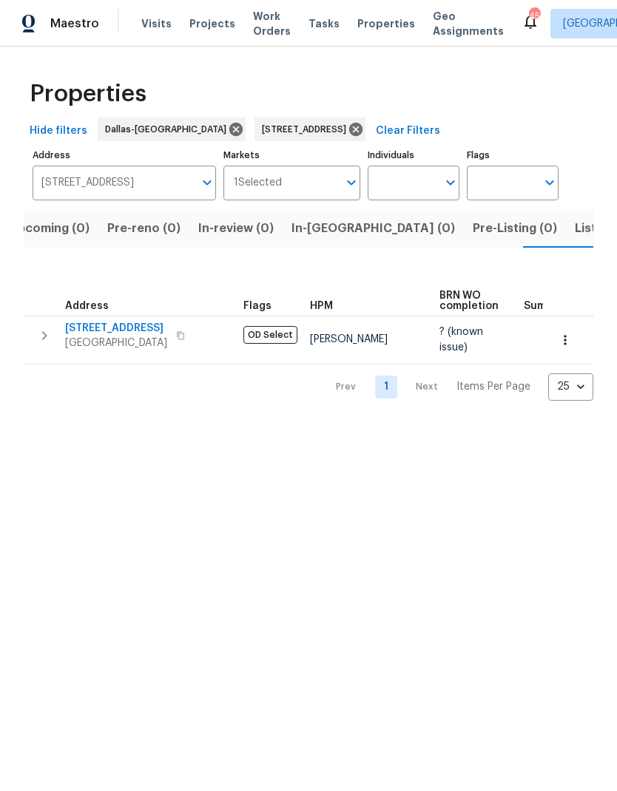
click at [38, 336] on icon "button" at bounding box center [44, 336] width 18 height 18
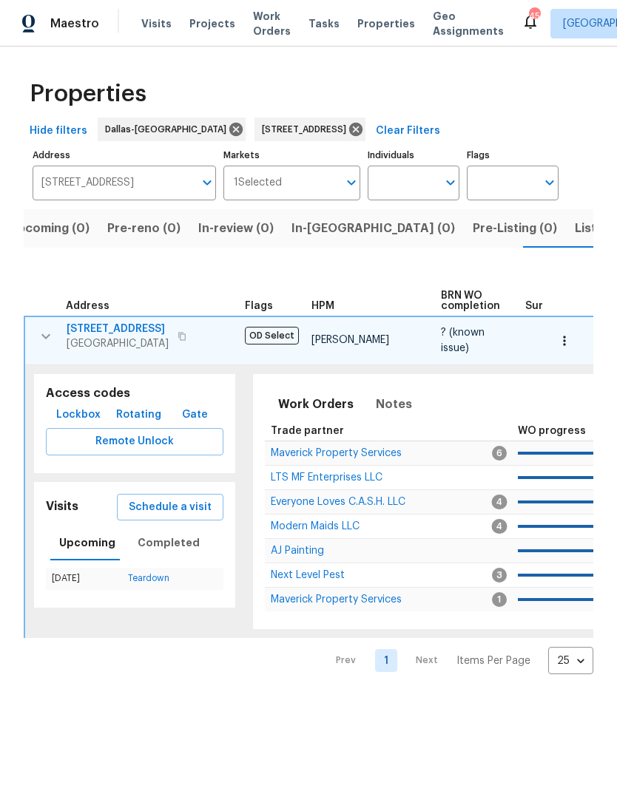
click at [168, 507] on span "Schedule a visit" at bounding box center [170, 507] width 83 height 18
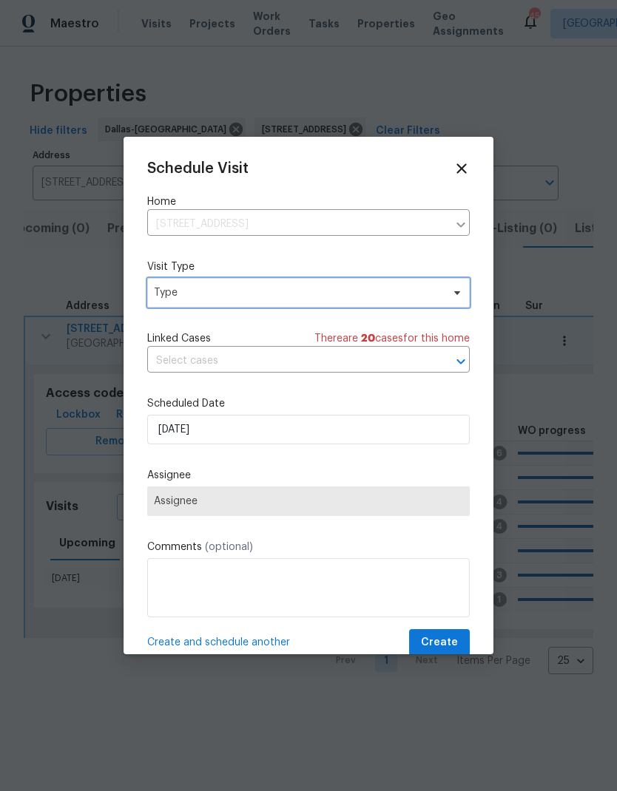
click at [356, 291] on span "Type" at bounding box center [298, 292] width 288 height 15
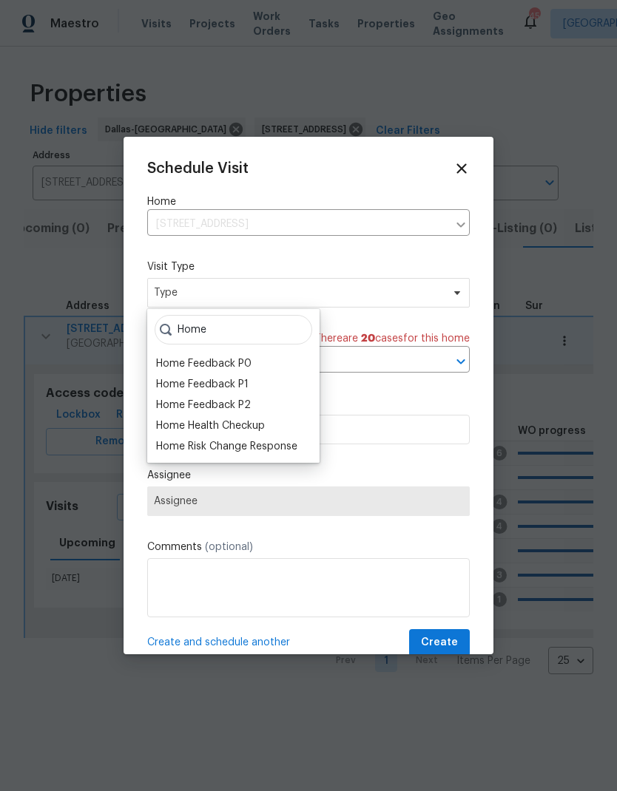
type input "Home"
click at [257, 420] on div "Home Health Checkup" at bounding box center [210, 426] width 109 height 15
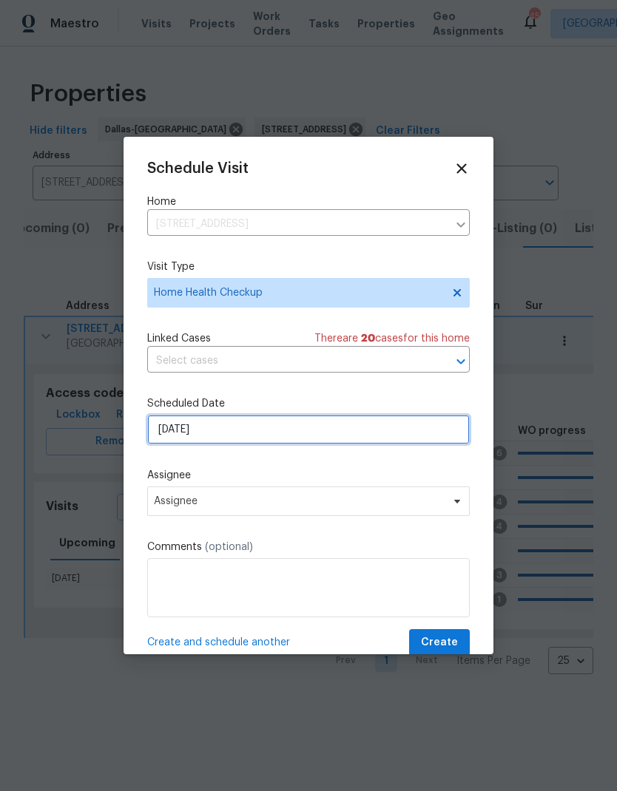
click at [341, 432] on input "8/12/2025" at bounding box center [308, 430] width 322 height 30
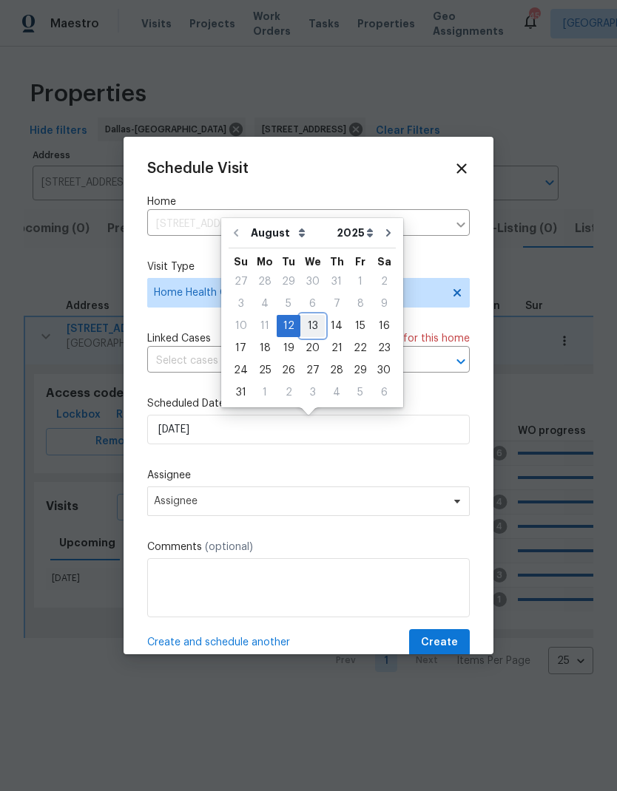
click at [312, 320] on div "13" at bounding box center [312, 326] width 24 height 21
type input "8/13/2025"
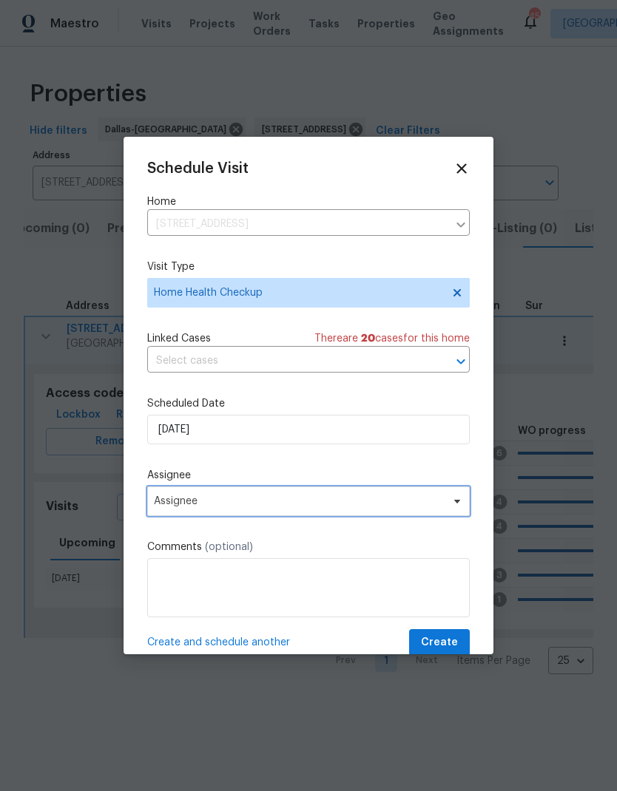
click at [329, 507] on span "Assignee" at bounding box center [299, 502] width 290 height 12
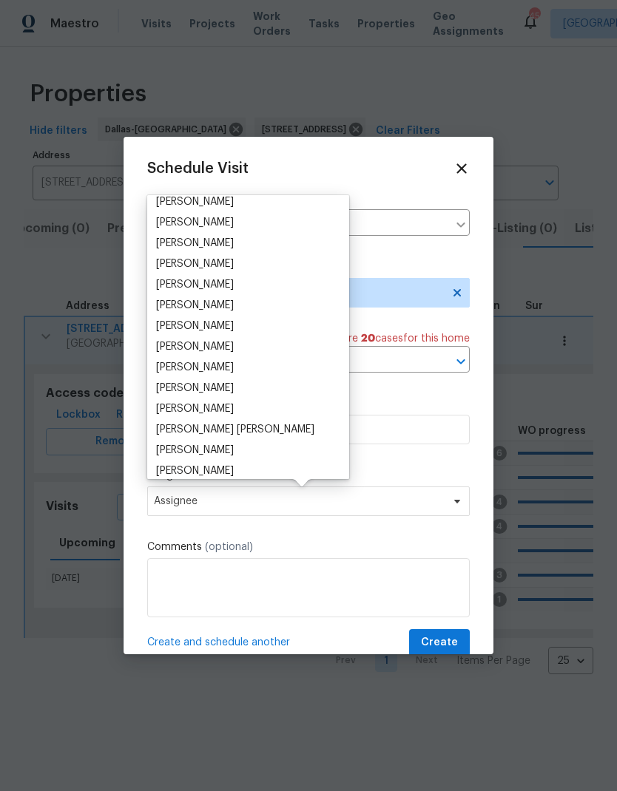
scroll to position [185, 0]
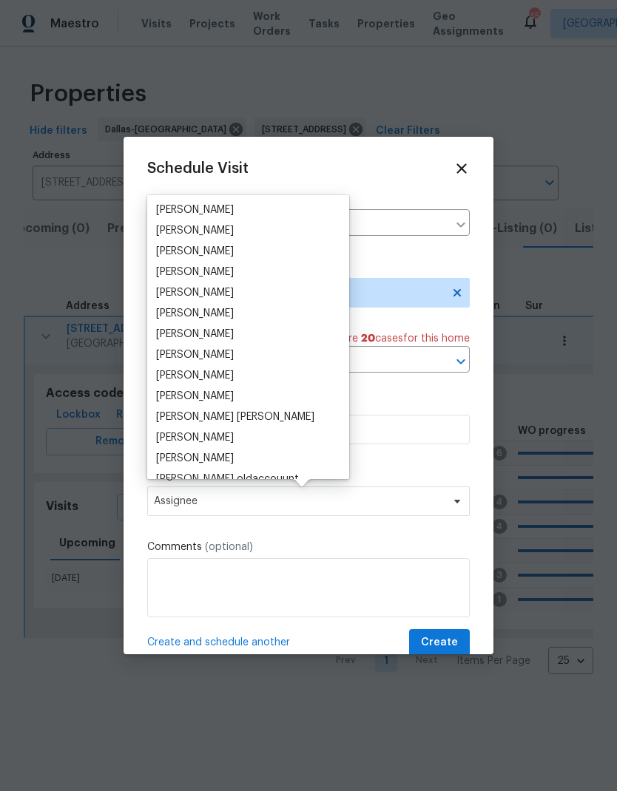
click at [229, 351] on div "[PERSON_NAME]" at bounding box center [195, 355] width 78 height 15
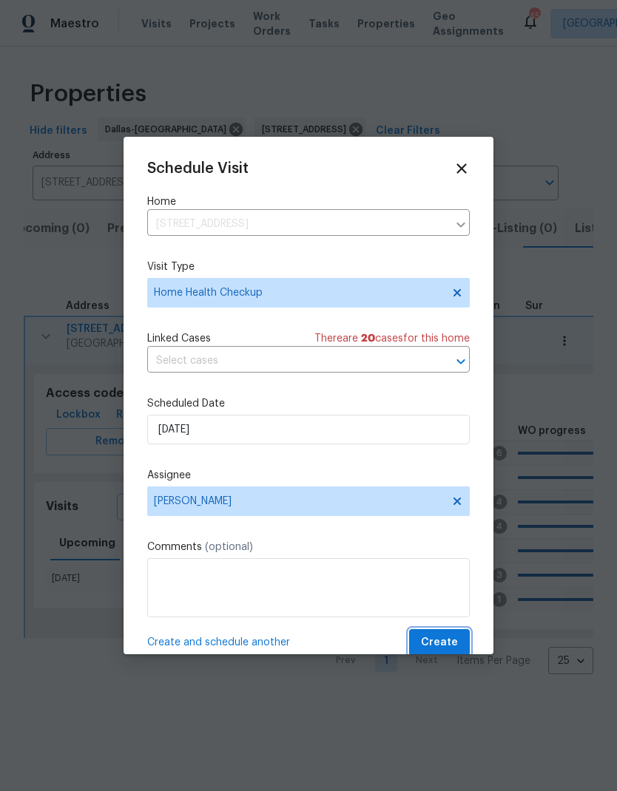
click at [446, 642] on span "Create" at bounding box center [439, 643] width 37 height 18
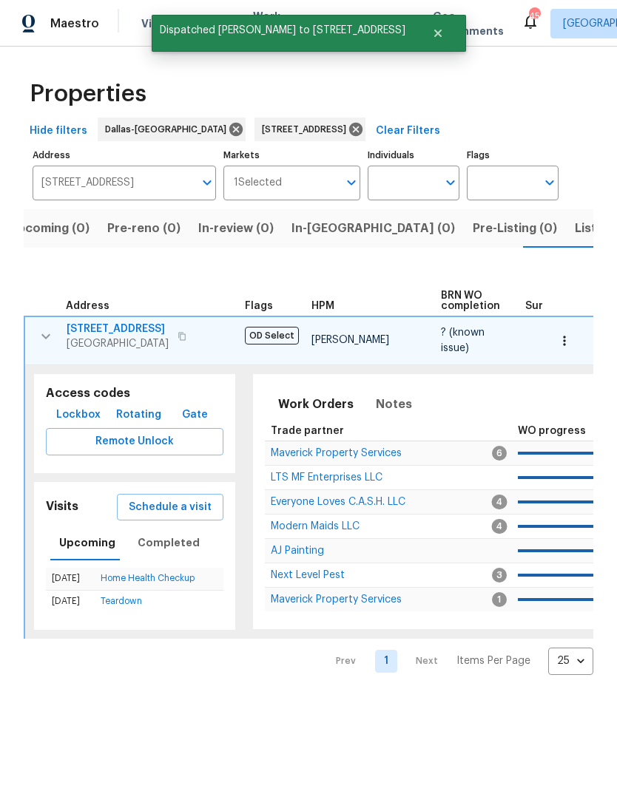
click at [45, 333] on icon "button" at bounding box center [46, 337] width 18 height 18
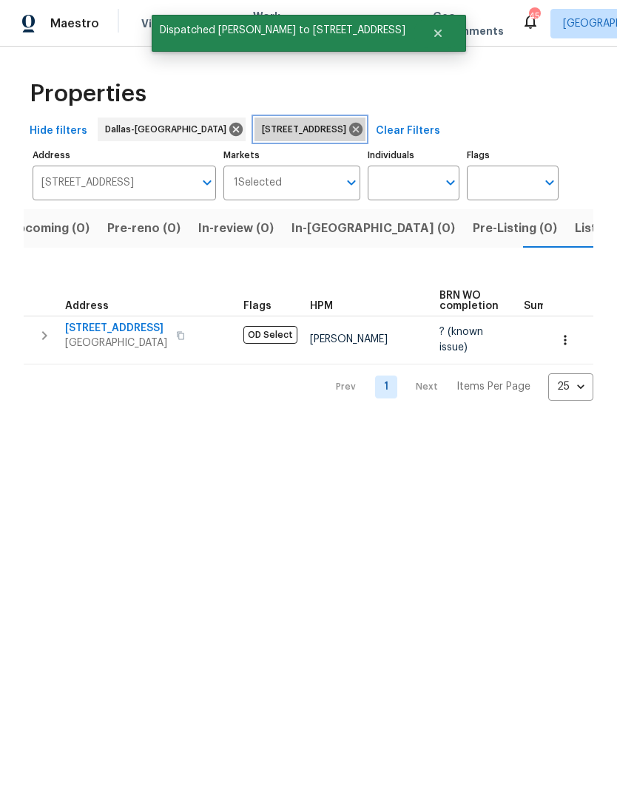
click at [362, 131] on icon at bounding box center [355, 129] width 13 height 13
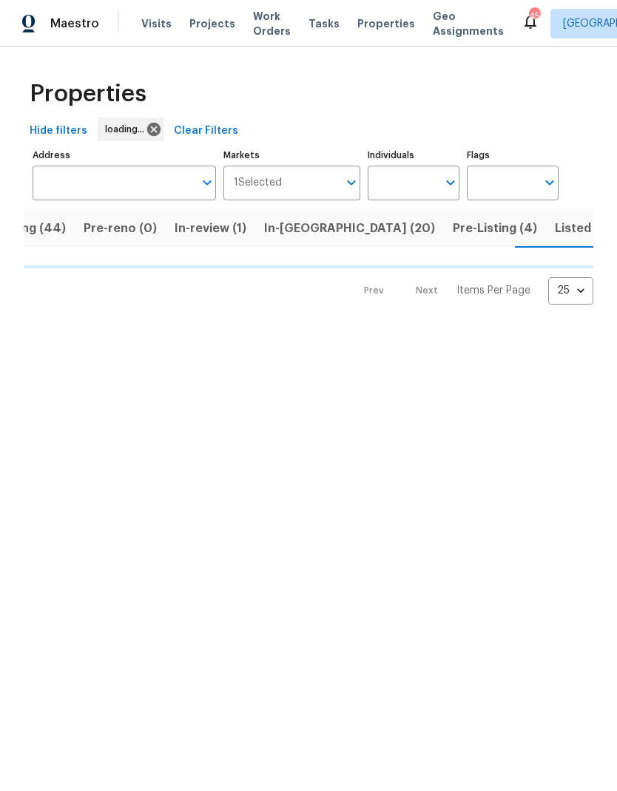
scroll to position [0, 59]
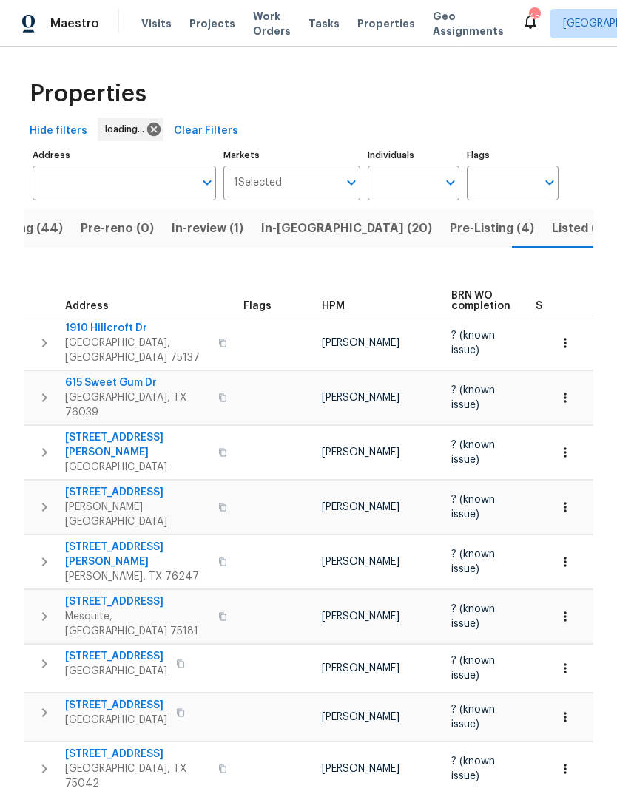
click at [404, 184] on input "text" at bounding box center [403, 183] width 70 height 35
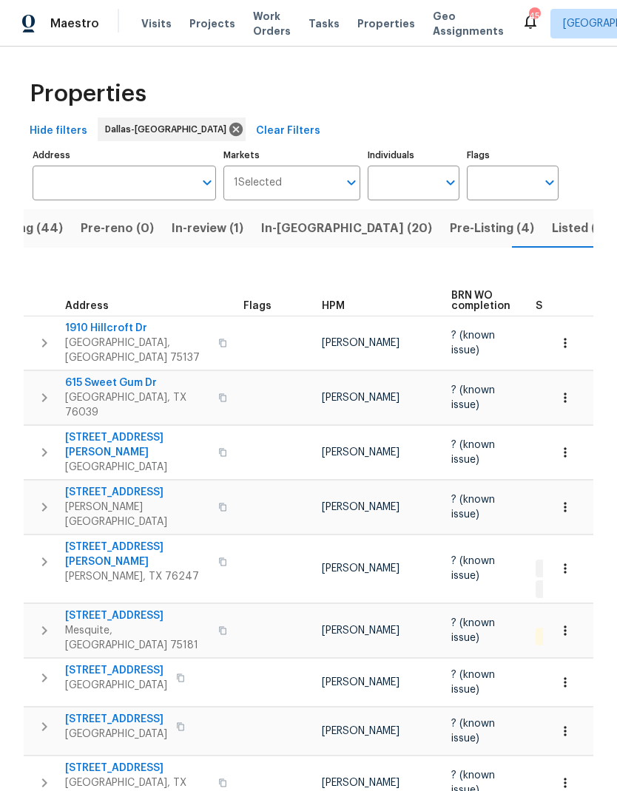
click at [405, 173] on input "Individuals" at bounding box center [403, 183] width 70 height 35
type input "todd"
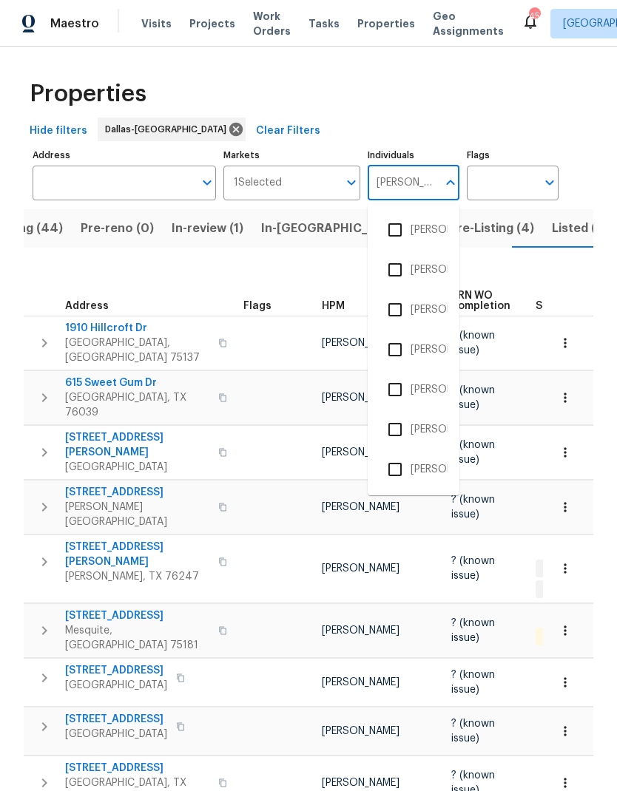
click at [397, 394] on input "checkbox" at bounding box center [394, 389] width 31 height 31
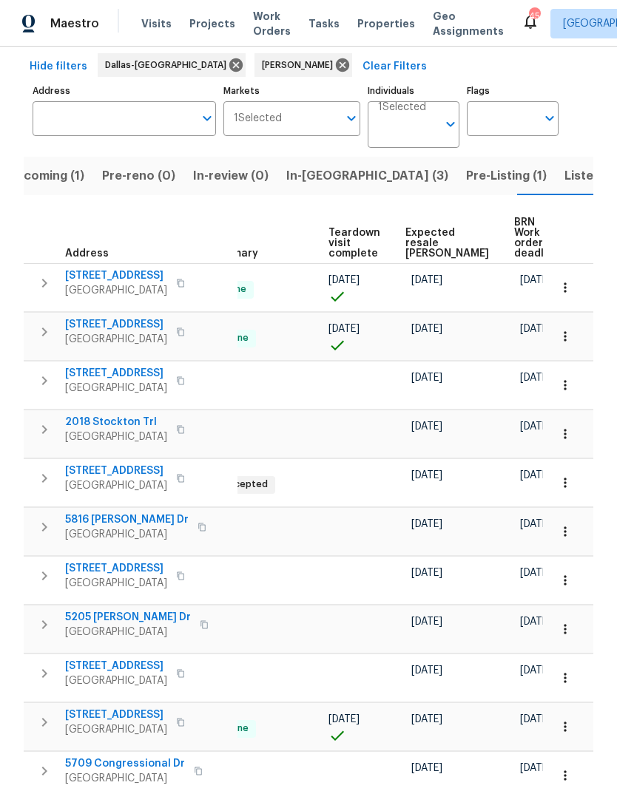
scroll to position [0, 299]
click at [413, 228] on span "Expected resale [PERSON_NAME]" at bounding box center [449, 243] width 84 height 31
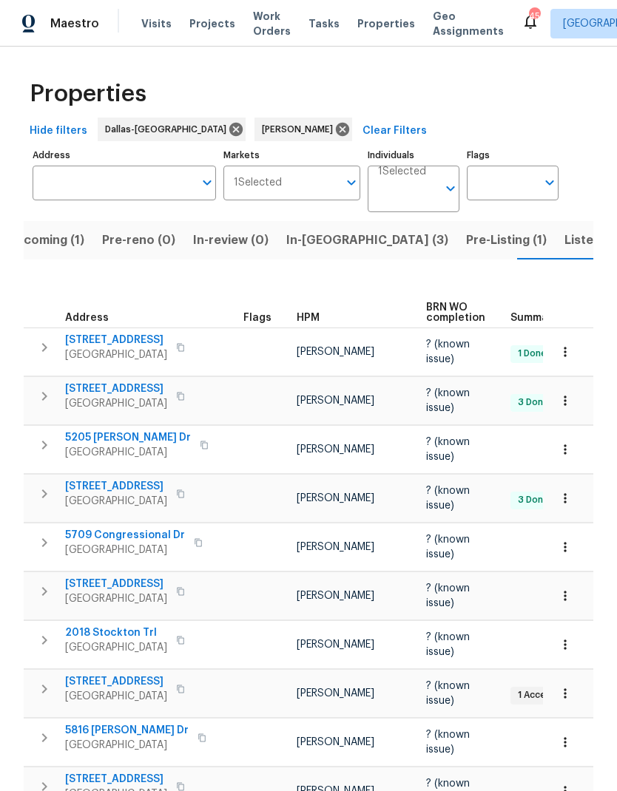
click at [309, 230] on span "In-reno (3)" at bounding box center [367, 240] width 162 height 21
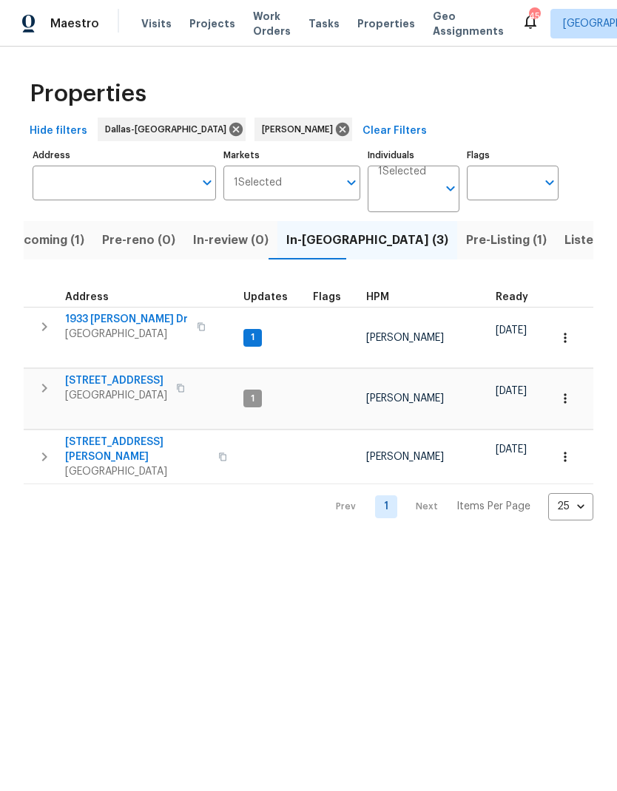
scroll to position [0, -1]
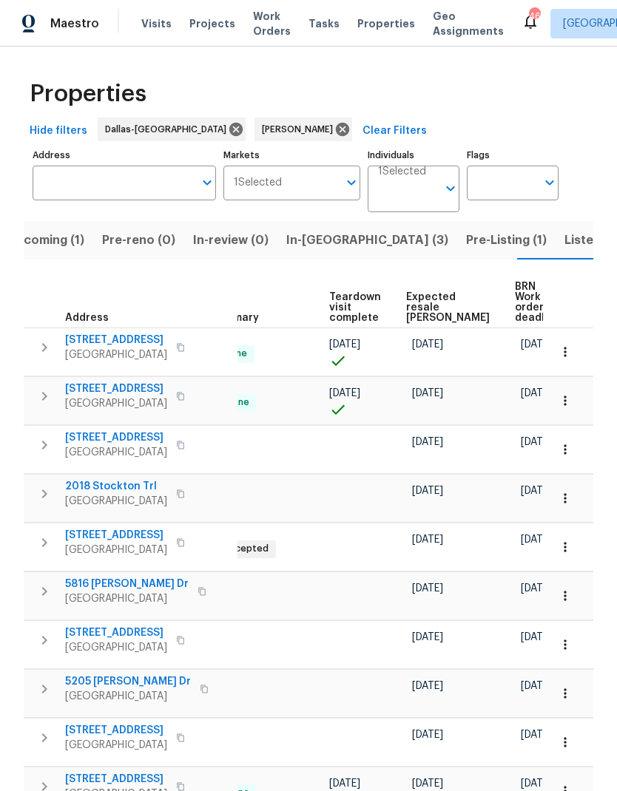
scroll to position [0, 299]
click at [426, 297] on span "Expected resale [PERSON_NAME]" at bounding box center [449, 307] width 84 height 31
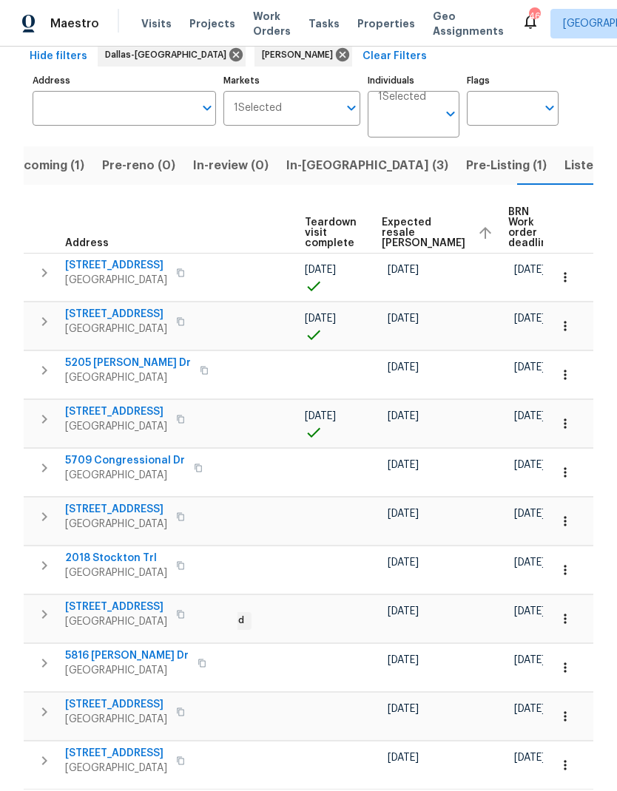
scroll to position [59, 0]
click at [514, 606] on span "[DATE]" at bounding box center [529, 611] width 31 height 10
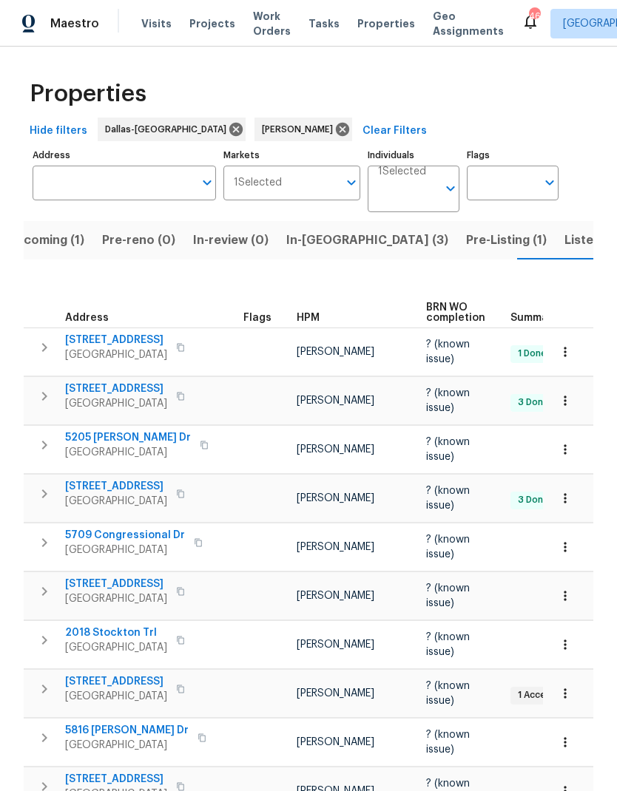
scroll to position [0, 0]
click at [51, 230] on span "Upcoming (1)" at bounding box center [45, 240] width 77 height 21
